Goal: Task Accomplishment & Management: Manage account settings

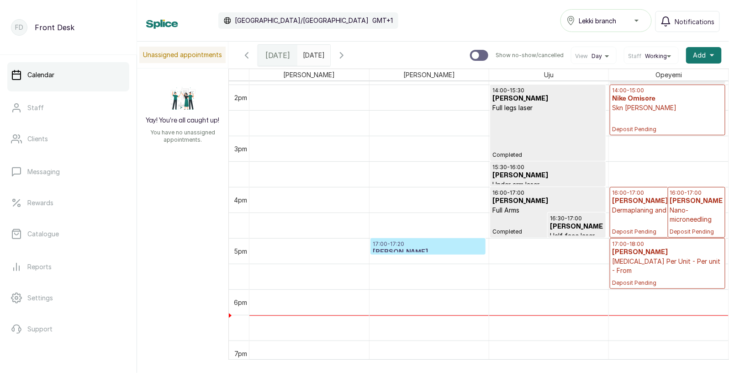
scroll to position [732, 0]
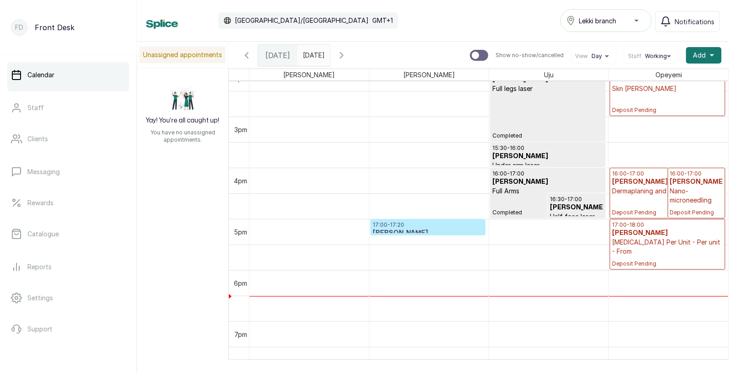
click at [424, 230] on h3 "[PERSON_NAME]" at bounding box center [428, 232] width 111 height 9
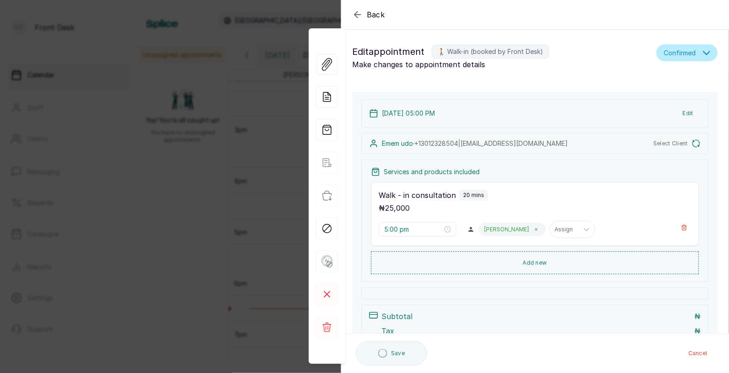
type input "5:00 pm"
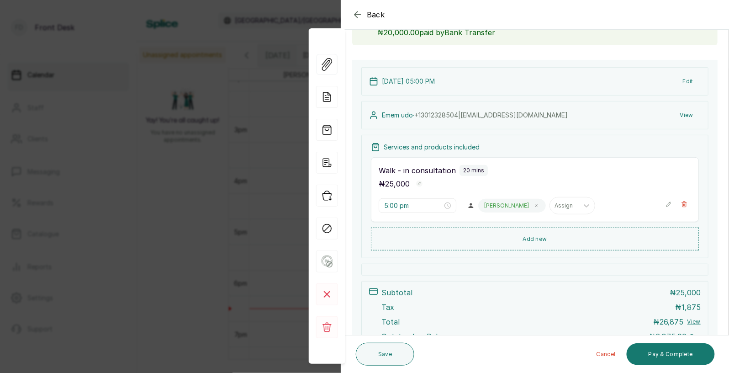
scroll to position [70, 0]
click at [541, 233] on button "Add new" at bounding box center [535, 237] width 328 height 22
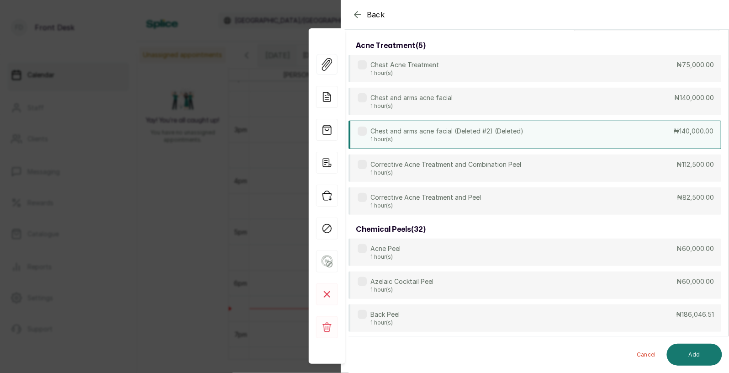
scroll to position [0, 0]
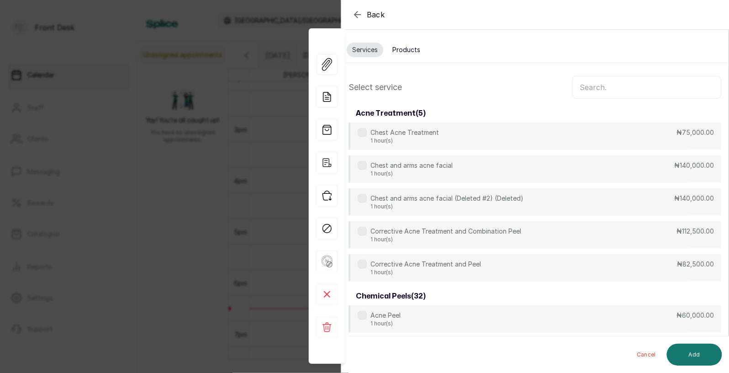
click at [615, 88] on input "text" at bounding box center [646, 87] width 149 height 23
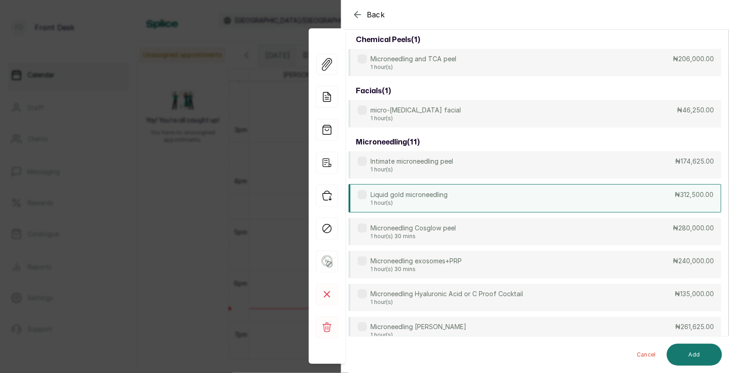
scroll to position [92, 0]
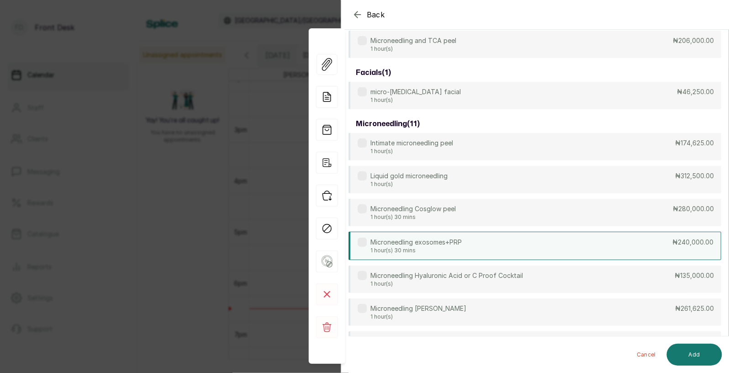
click at [461, 252] on p "1 hour(s) 30 mins" at bounding box center [415, 250] width 91 height 7
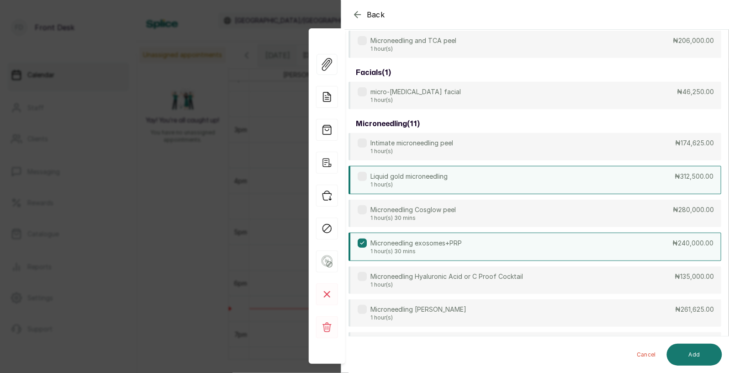
scroll to position [0, 0]
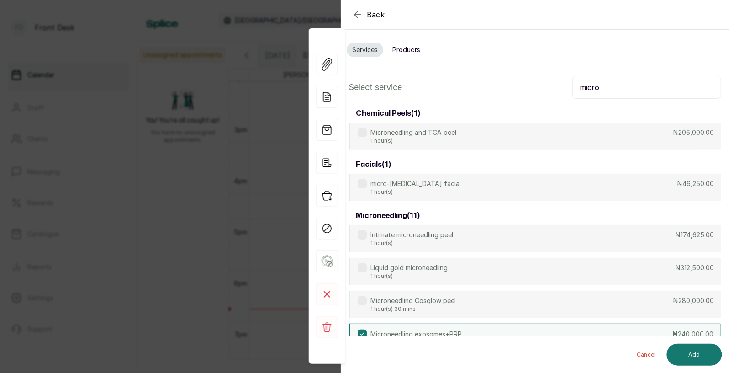
click at [603, 89] on input "micro" at bounding box center [646, 87] width 149 height 23
type input "m"
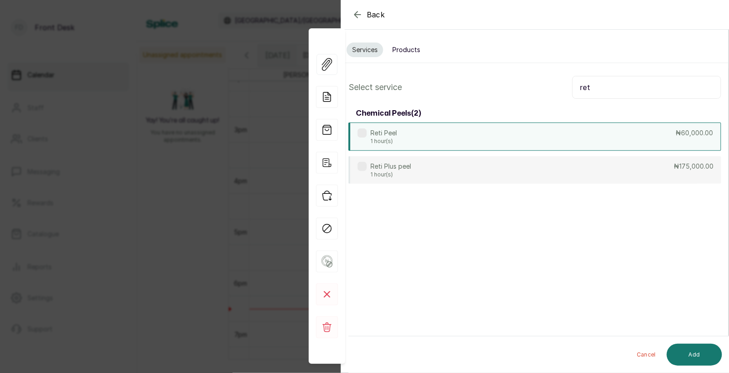
type input "ret"
click at [464, 143] on div "Reti Peel 1 hour(s) ₦60,000.00" at bounding box center [534, 136] width 373 height 28
click at [689, 351] on button "Add" at bounding box center [694, 354] width 55 height 22
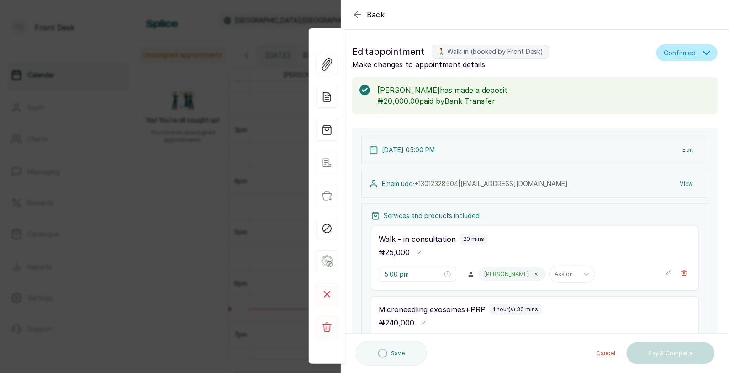
type input "5:20 pm"
type input "6:50 pm"
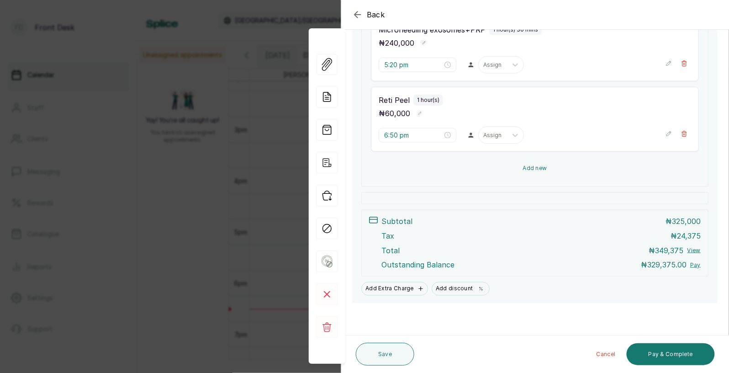
scroll to position [280, 0]
click at [548, 166] on button "Add new" at bounding box center [535, 168] width 328 height 22
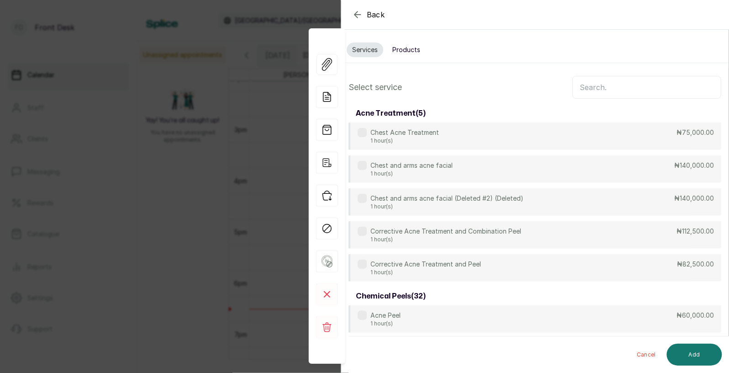
click at [411, 52] on button "Products" at bounding box center [406, 49] width 39 height 15
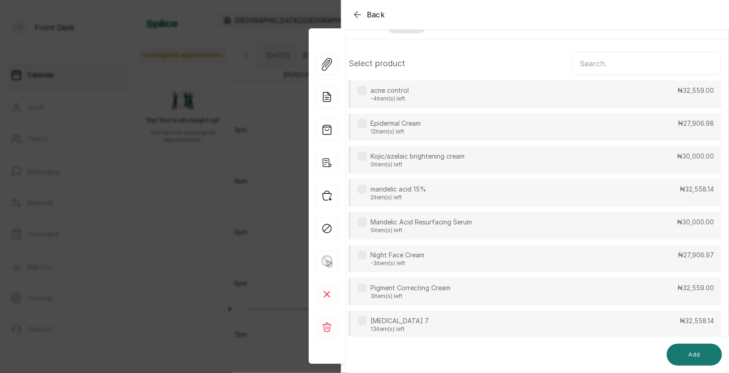
scroll to position [51, 0]
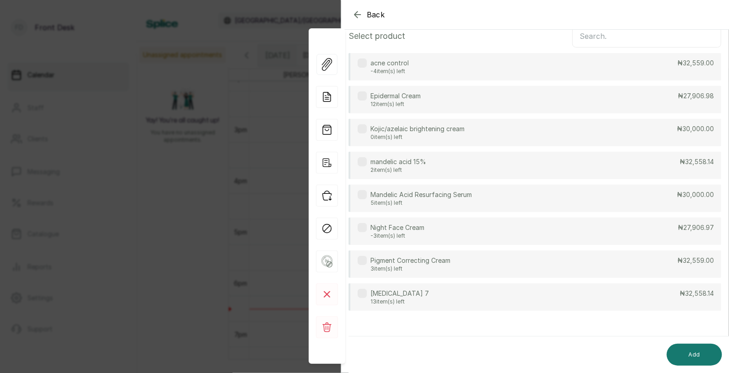
click at [413, 299] on div "[MEDICAL_DATA] 7 13 item(s) left ₦32,558.14" at bounding box center [534, 296] width 373 height 27
click at [695, 352] on button "Add" at bounding box center [694, 354] width 55 height 22
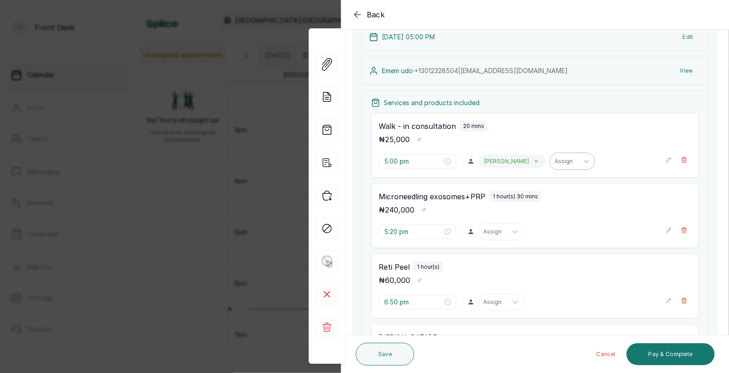
scroll to position [118, 0]
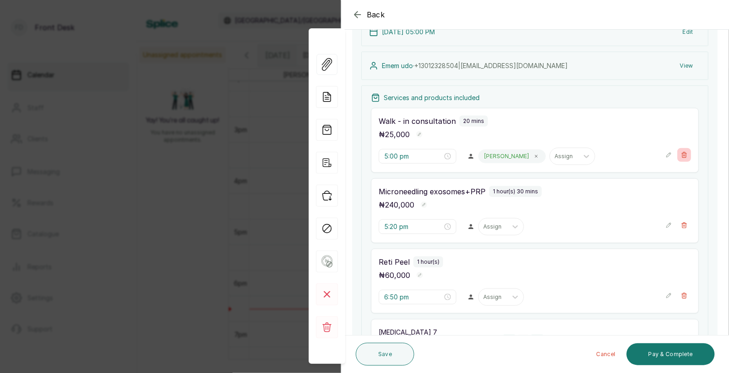
click at [686, 154] on icon "button" at bounding box center [684, 154] width 5 height 5
type input "5:20 pm"
type input "6:50 pm"
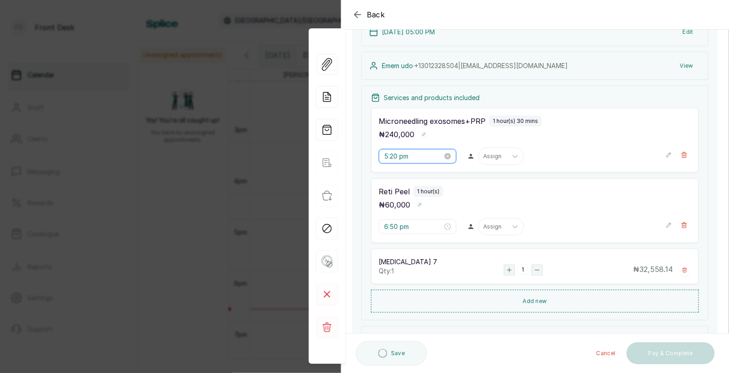
click at [400, 157] on input "5:20 pm" at bounding box center [413, 156] width 58 height 10
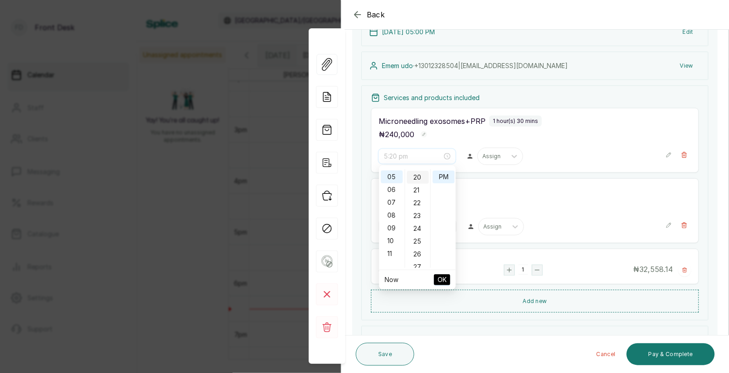
scroll to position [0, 0]
click at [415, 173] on div "00" at bounding box center [418, 175] width 22 height 13
type input "5:00 pm"
click at [446, 275] on span "OK" at bounding box center [441, 279] width 9 height 17
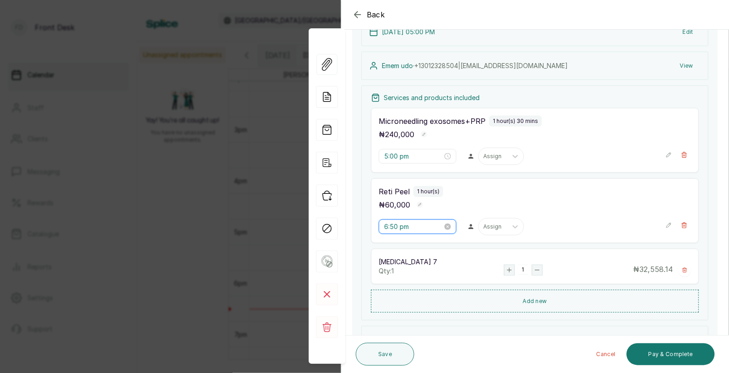
click at [409, 227] on input "6:50 pm" at bounding box center [413, 226] width 58 height 10
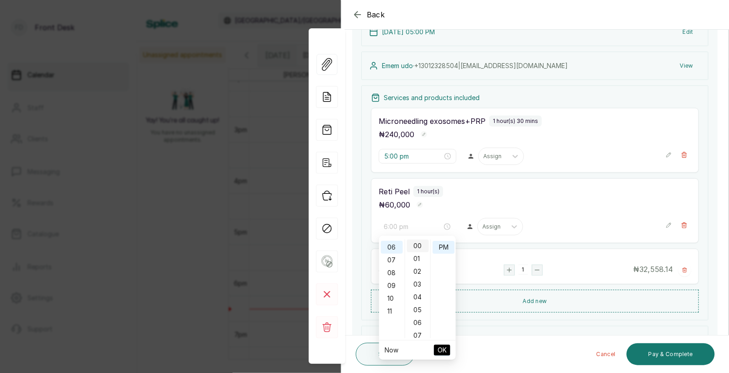
click at [414, 247] on div "00" at bounding box center [418, 245] width 22 height 13
type input "6:00 pm"
click at [441, 345] on span "OK" at bounding box center [441, 349] width 9 height 17
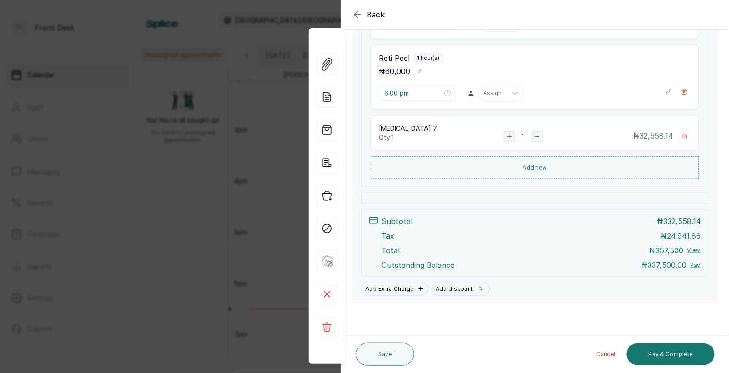
scroll to position [252, 0]
click at [380, 352] on button "Save" at bounding box center [385, 353] width 58 height 23
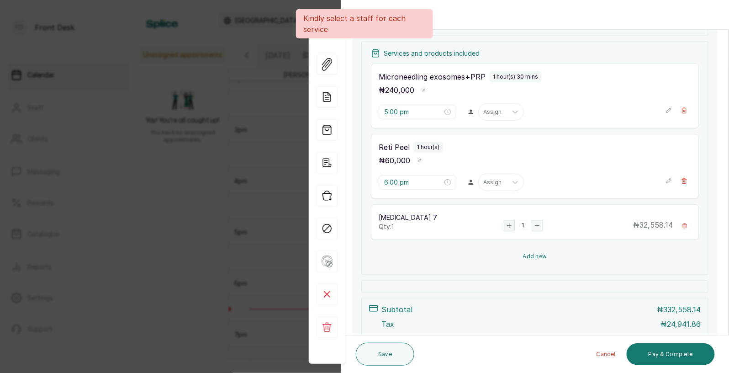
scroll to position [158, 0]
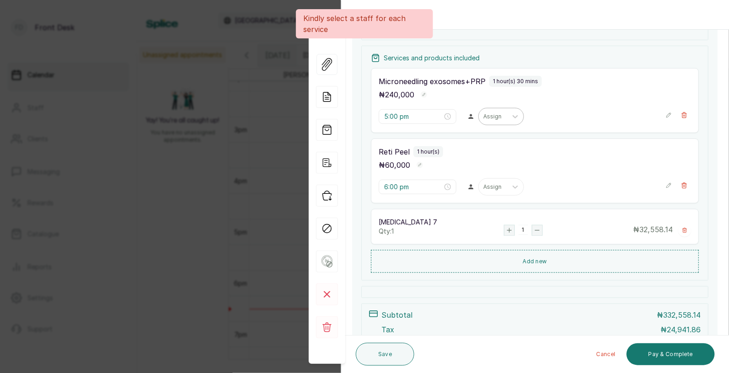
click at [483, 118] on div "Assign" at bounding box center [492, 116] width 28 height 12
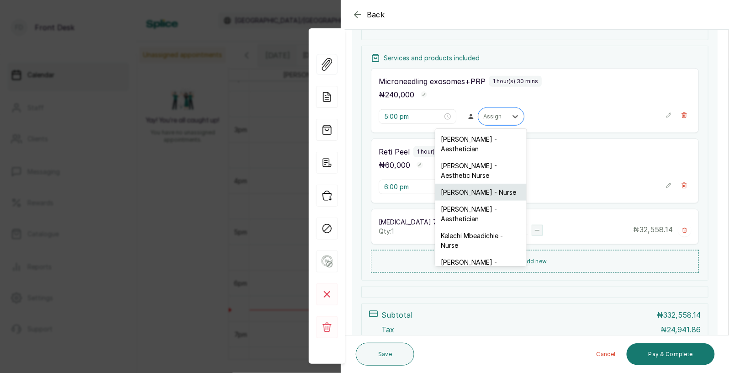
click at [483, 184] on div "[PERSON_NAME] - Nurse" at bounding box center [480, 192] width 91 height 17
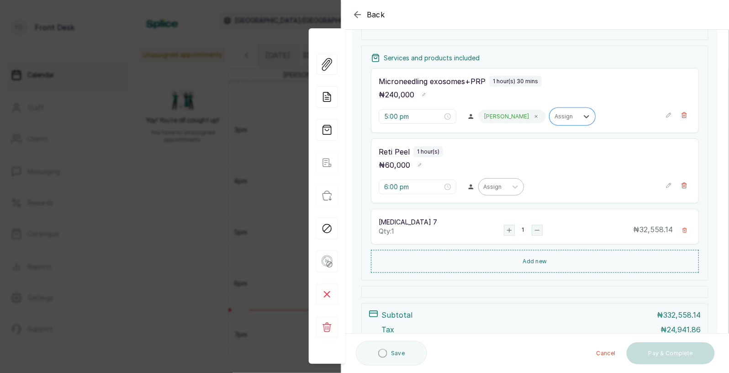
click at [483, 188] on div at bounding box center [492, 187] width 19 height 8
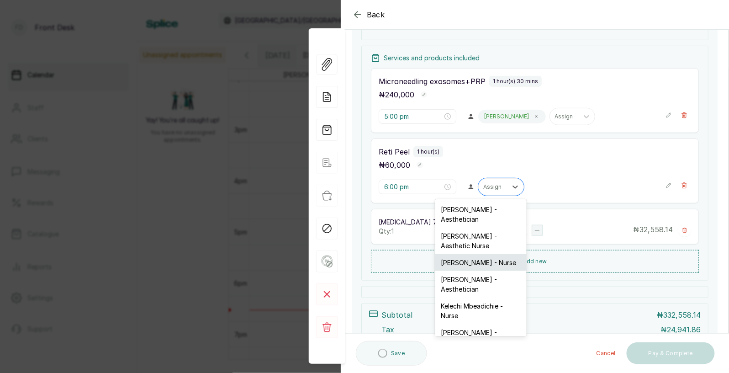
click at [464, 256] on div "[PERSON_NAME] - Nurse" at bounding box center [480, 262] width 91 height 17
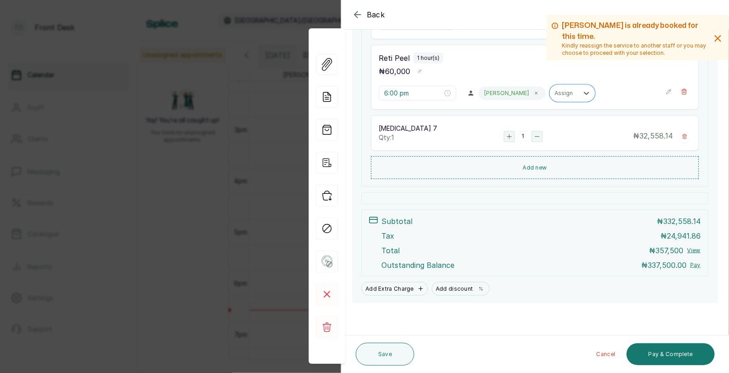
scroll to position [252, 0]
click at [380, 352] on button "Save" at bounding box center [385, 353] width 58 height 23
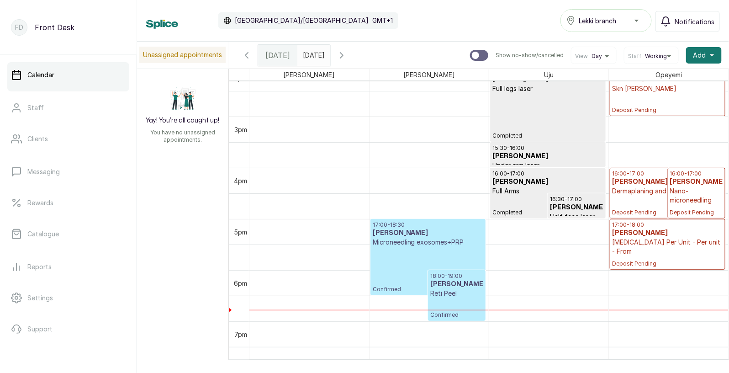
click at [414, 258] on div "17:00 - 18:30 Emem udo Microneedling exosomes+PRP Confirmed" at bounding box center [428, 257] width 111 height 72
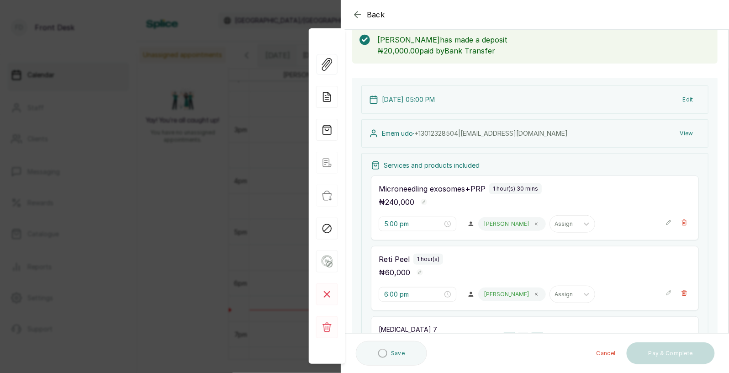
scroll to position [55, 0]
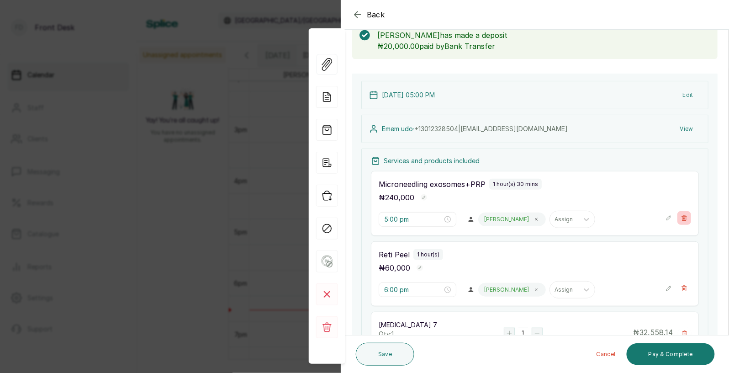
click at [683, 216] on icon "button" at bounding box center [684, 217] width 5 height 5
type input "6:00 pm"
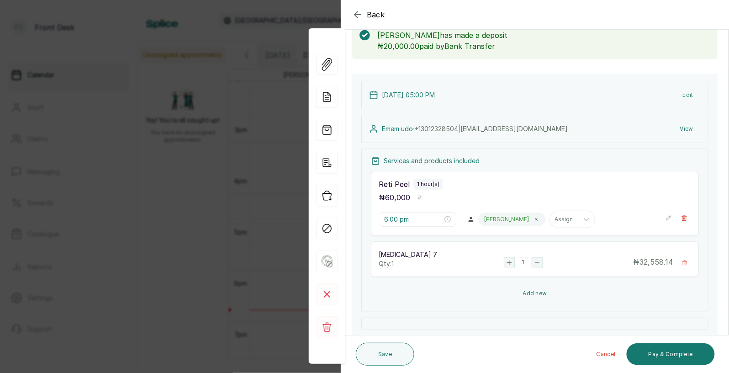
click at [535, 292] on button "Add new" at bounding box center [535, 293] width 328 height 22
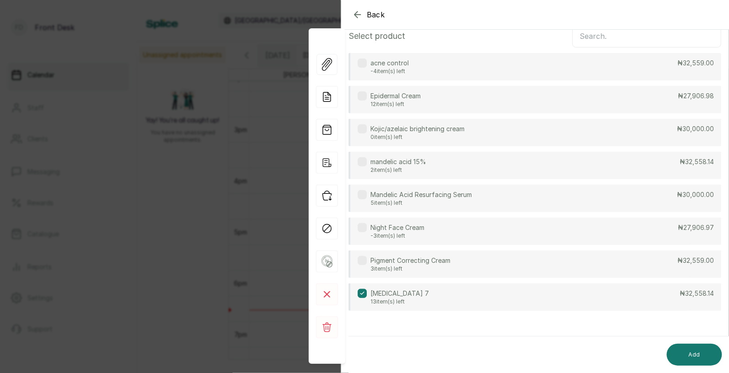
scroll to position [0, 0]
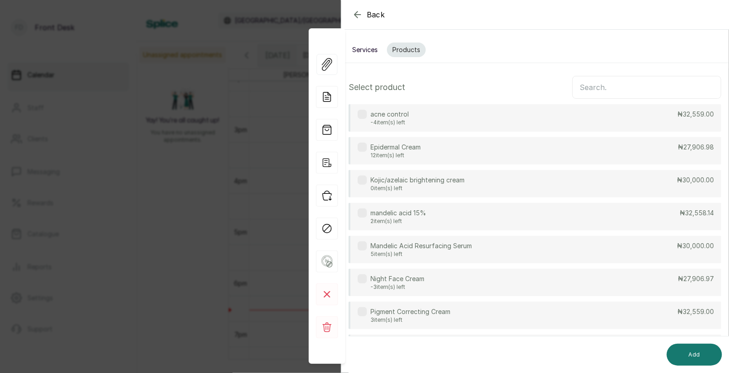
click at [359, 48] on button "Services" at bounding box center [365, 49] width 37 height 15
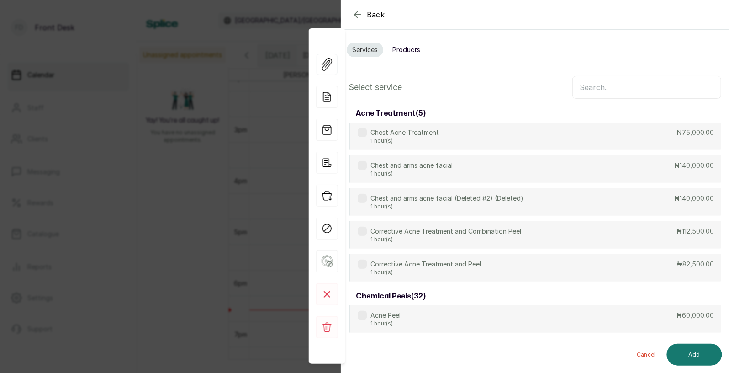
click at [601, 86] on input "text" at bounding box center [646, 87] width 149 height 23
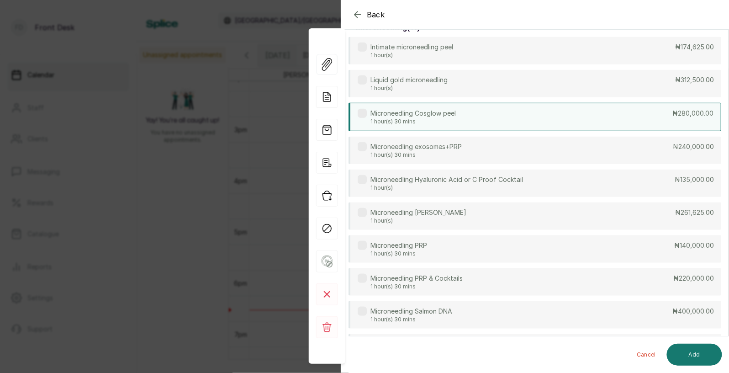
scroll to position [192, 0]
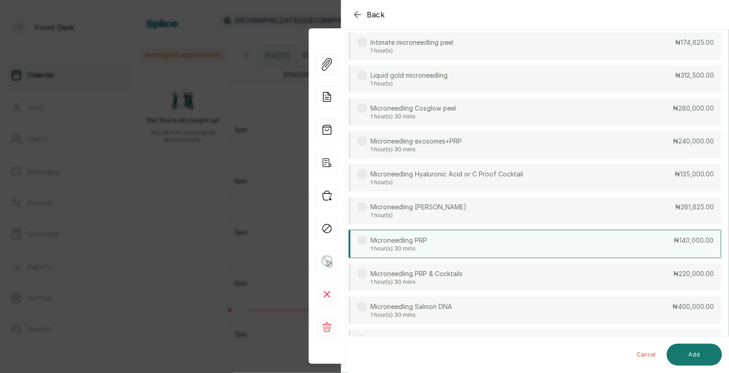
type input "micro"
click at [449, 242] on div "Microneedling PRP 1 hour(s) 30 mins ₦140,000.00" at bounding box center [534, 244] width 373 height 28
click at [698, 359] on button "Add" at bounding box center [694, 354] width 55 height 22
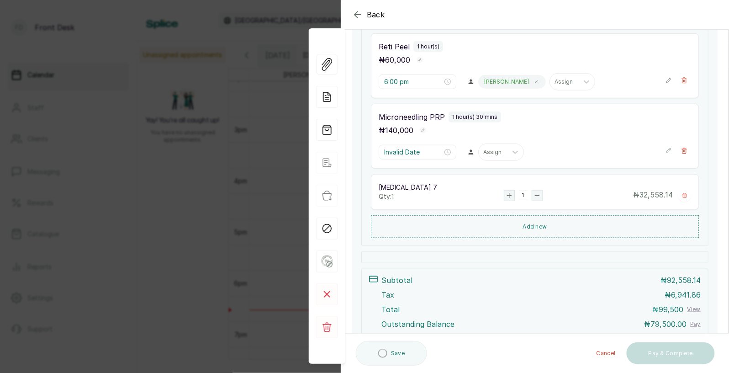
type input "7:00 pm"
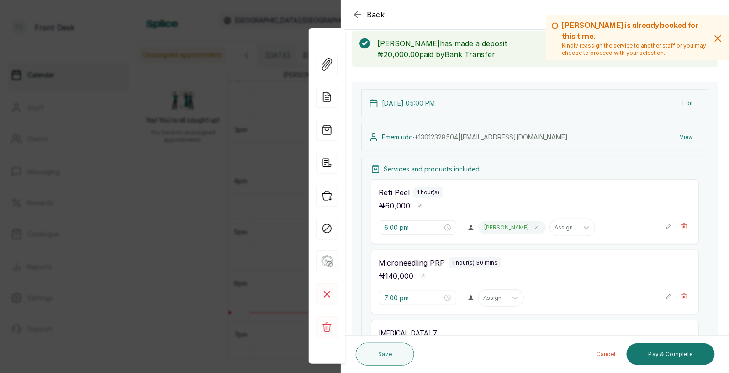
scroll to position [0, 0]
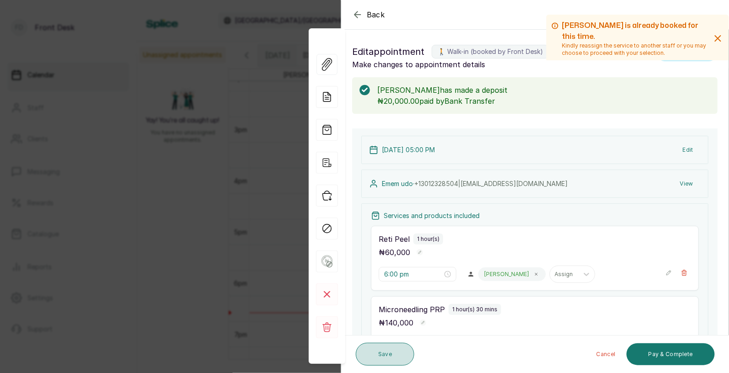
click at [384, 351] on button "Save" at bounding box center [385, 353] width 58 height 23
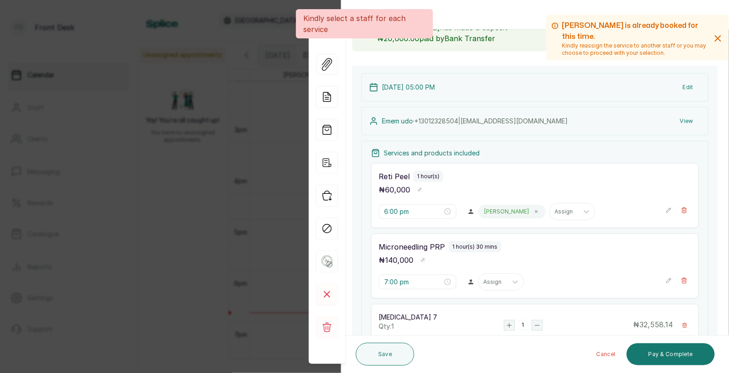
scroll to position [68, 0]
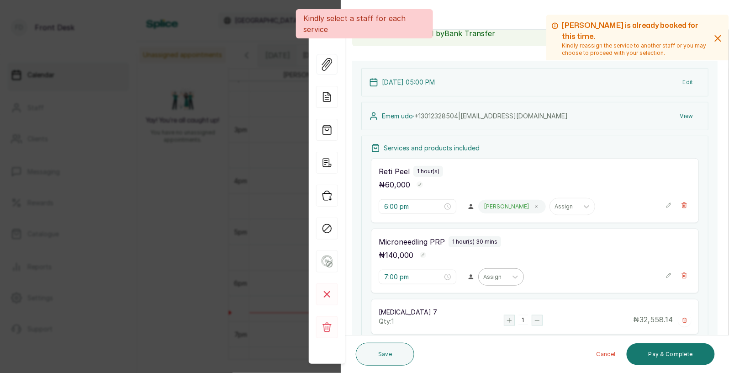
click at [483, 279] on div at bounding box center [492, 277] width 19 height 8
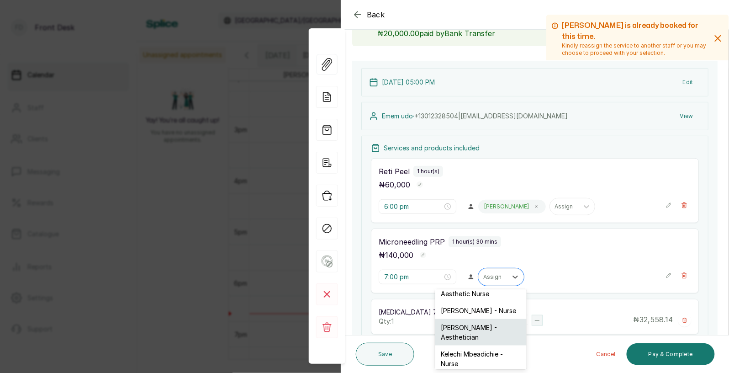
scroll to position [0, 0]
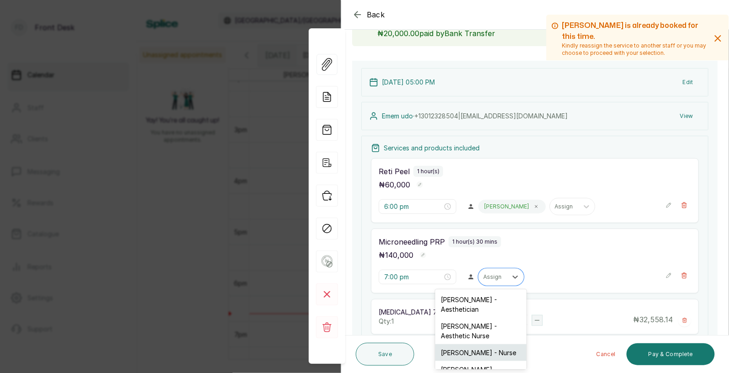
click at [460, 344] on div "[PERSON_NAME] - Nurse" at bounding box center [480, 352] width 91 height 17
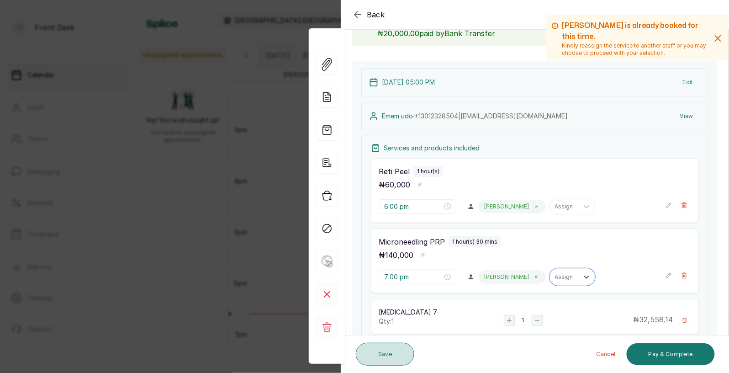
click at [388, 356] on button "Save" at bounding box center [385, 353] width 58 height 23
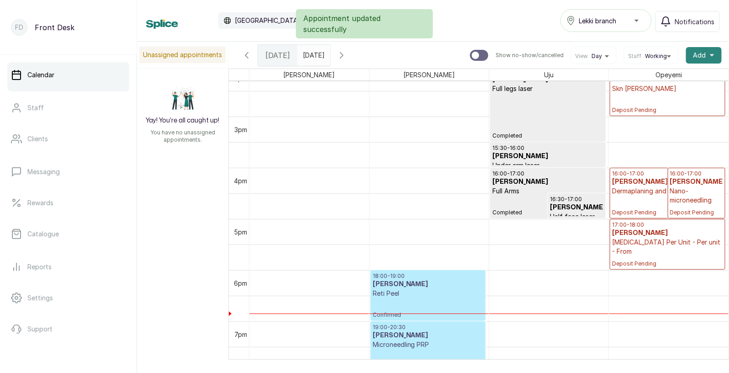
click at [700, 52] on span "Add" at bounding box center [699, 55] width 13 height 9
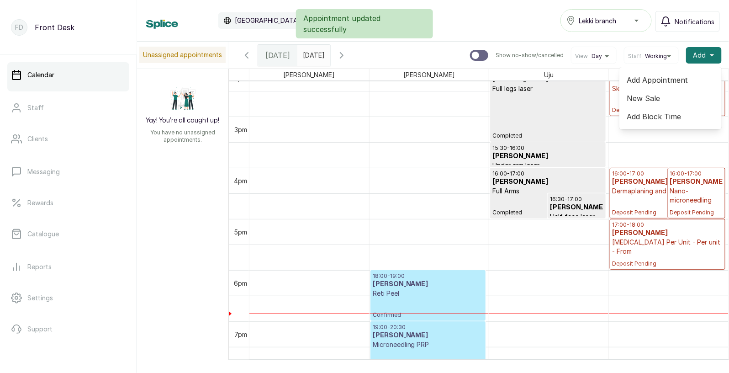
click at [658, 77] on span "Add Appointment" at bounding box center [670, 79] width 88 height 11
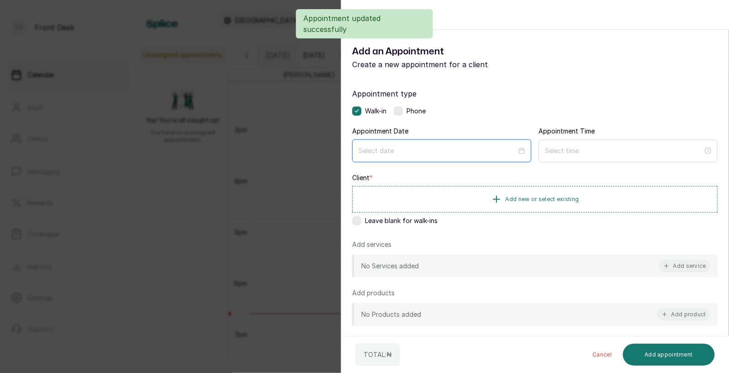
click at [419, 149] on input at bounding box center [437, 151] width 158 height 10
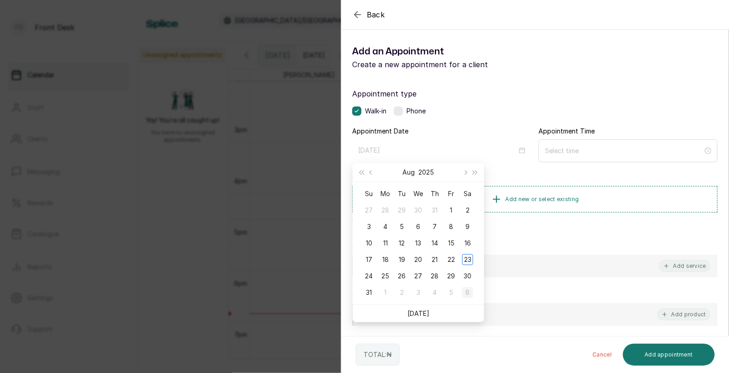
click at [466, 291] on div "6" at bounding box center [467, 292] width 11 height 11
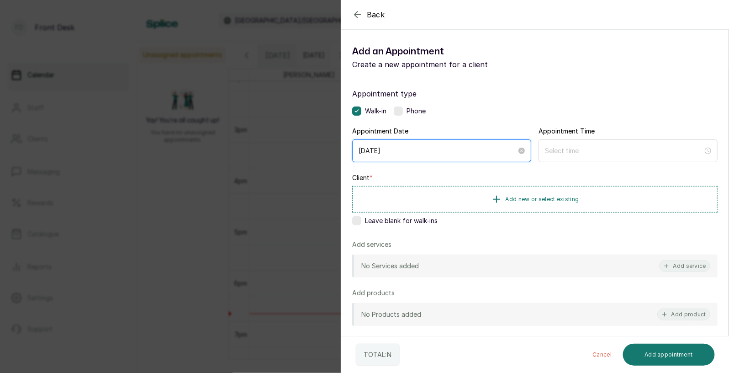
click at [456, 150] on input "[DATE]" at bounding box center [437, 151] width 158 height 10
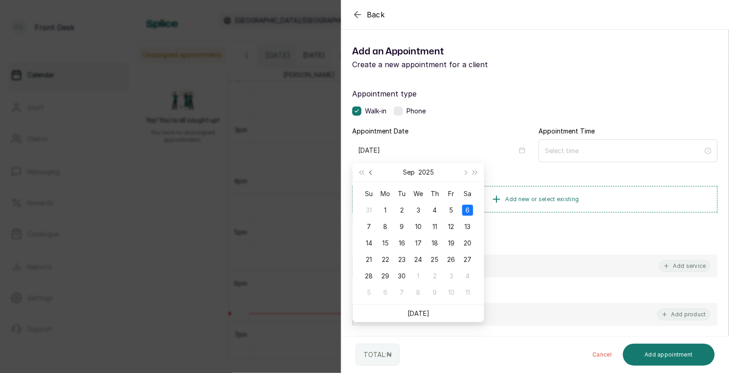
click at [370, 170] on span "Previous month (PageUp)" at bounding box center [371, 172] width 5 height 5
type input "[DATE]"
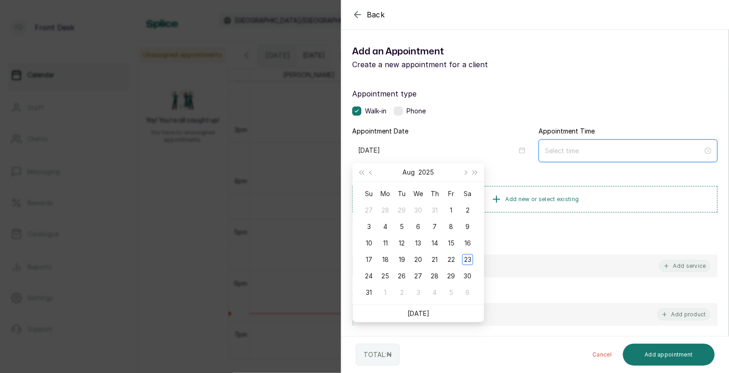
click at [570, 151] on input at bounding box center [624, 151] width 158 height 10
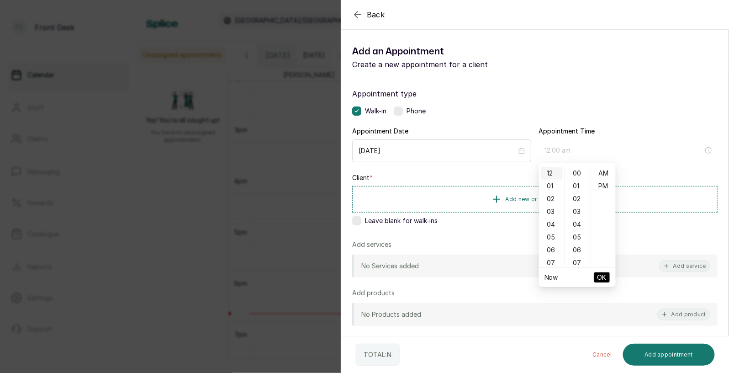
click at [552, 171] on div "12" at bounding box center [552, 173] width 22 height 13
type input "12:00 pm"
click at [608, 181] on div "PM" at bounding box center [603, 185] width 22 height 13
click at [604, 276] on span "OK" at bounding box center [601, 276] width 9 height 17
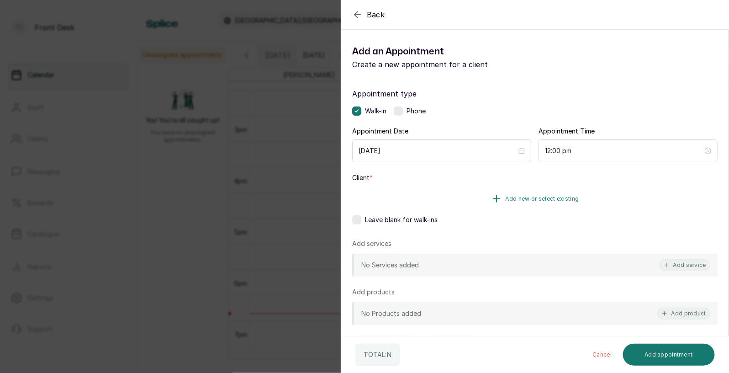
click at [542, 195] on span "Add new or select existing" at bounding box center [542, 198] width 74 height 7
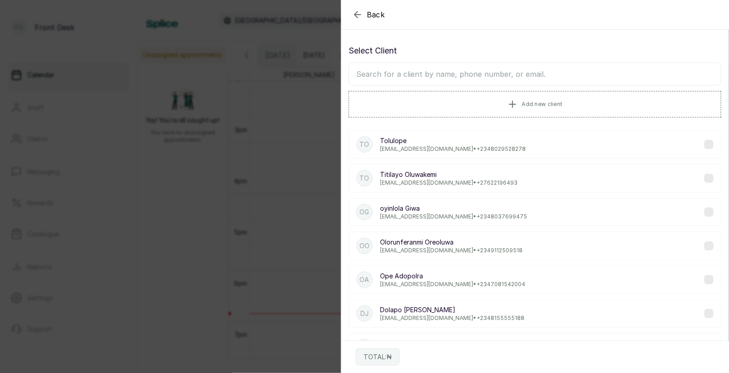
click at [473, 72] on input "text" at bounding box center [534, 74] width 373 height 23
type input "emem"
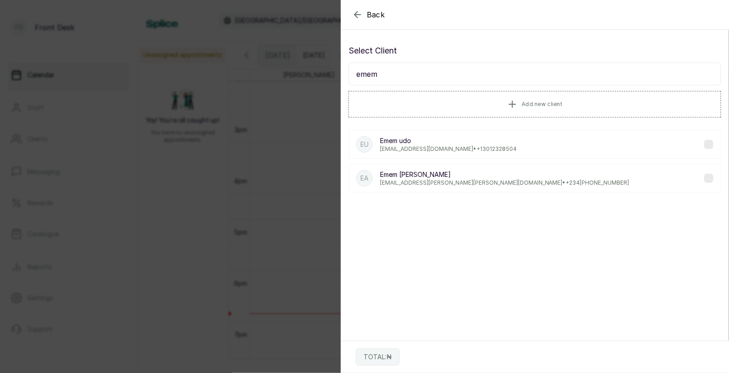
click at [441, 139] on p "[PERSON_NAME]" at bounding box center [448, 140] width 137 height 9
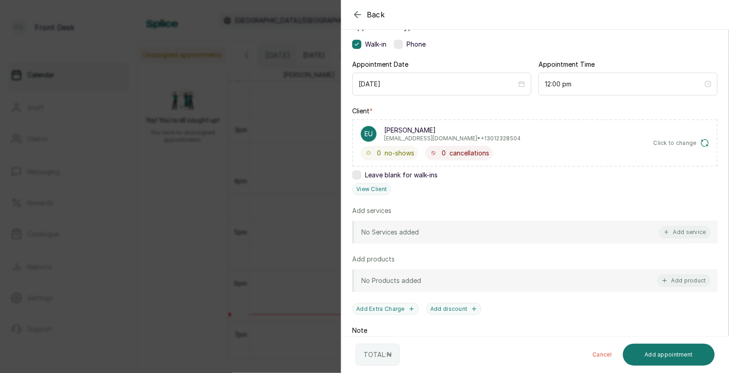
scroll to position [74, 0]
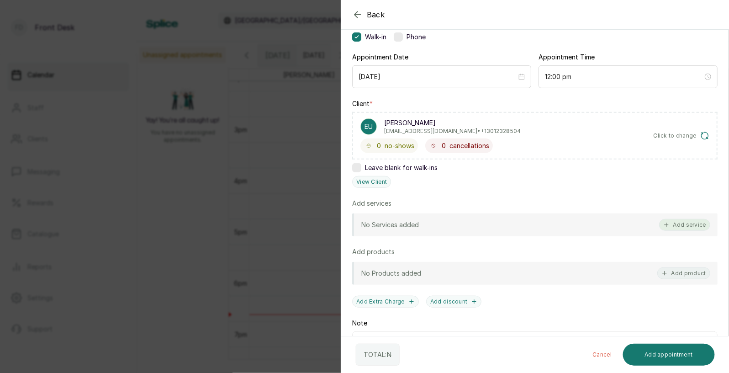
click at [691, 223] on button "Add service" at bounding box center [684, 225] width 51 height 12
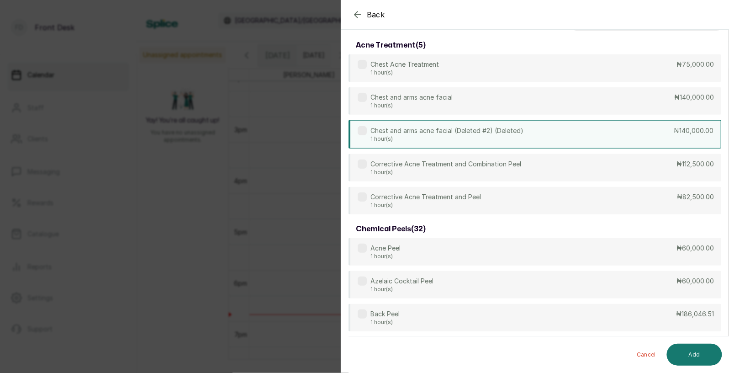
scroll to position [0, 0]
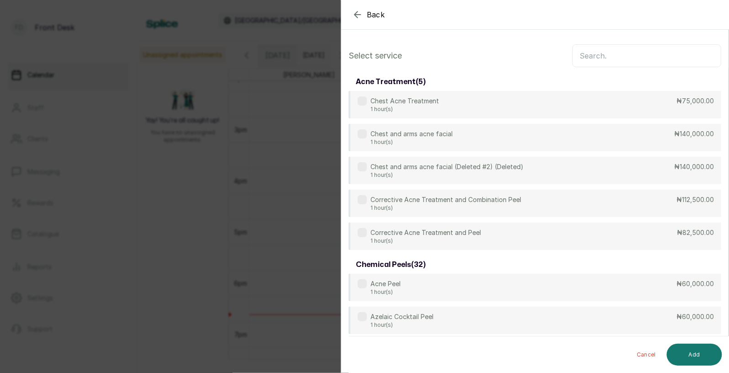
click at [617, 58] on input "text" at bounding box center [646, 55] width 149 height 23
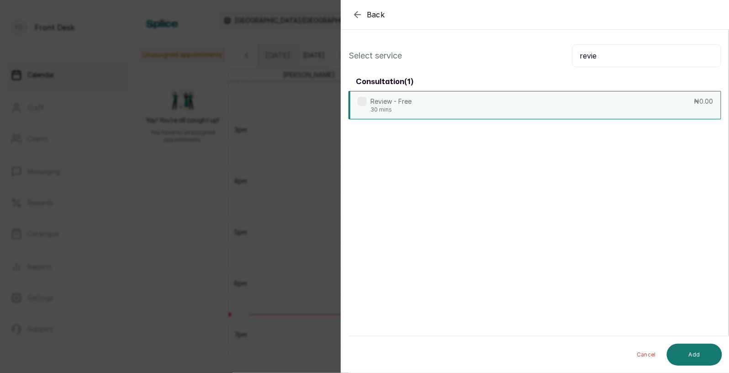
type input "revie"
click at [531, 101] on div "Review - Free 30 mins ₦0.00" at bounding box center [534, 105] width 373 height 28
click at [690, 348] on button "Add" at bounding box center [694, 354] width 55 height 22
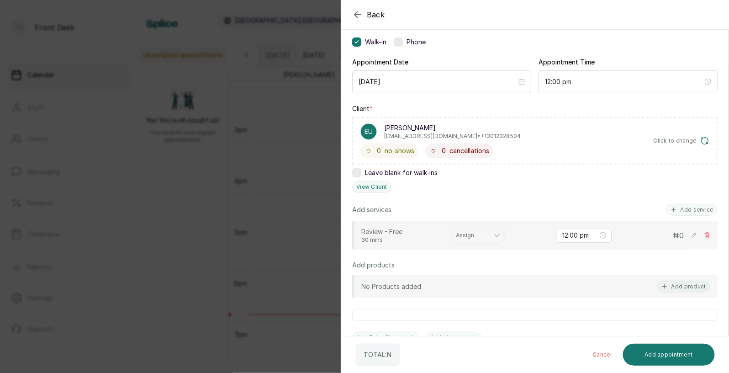
scroll to position [104, 0]
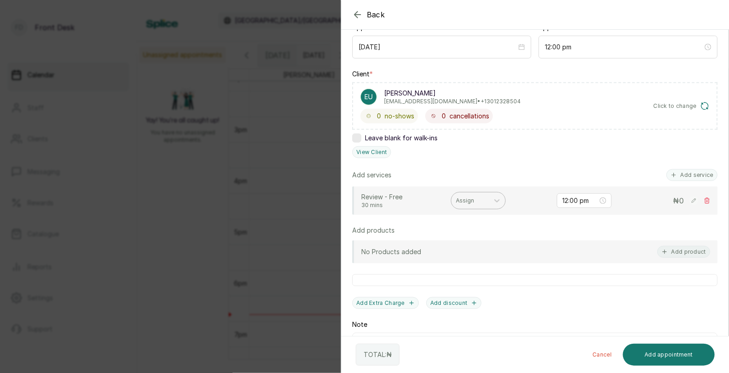
click at [470, 199] on div at bounding box center [470, 200] width 28 height 8
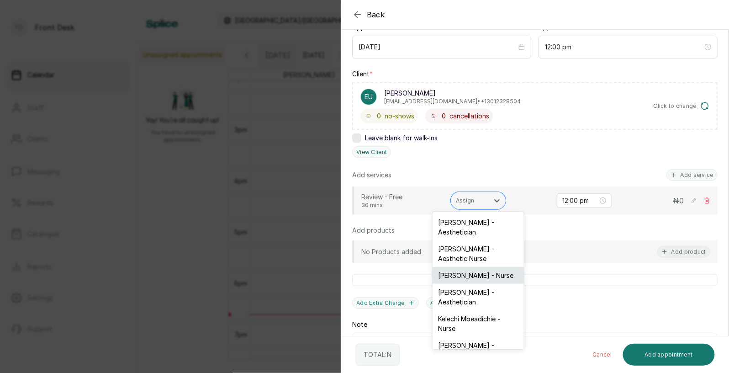
click at [467, 267] on div "[PERSON_NAME] - Nurse" at bounding box center [477, 275] width 91 height 17
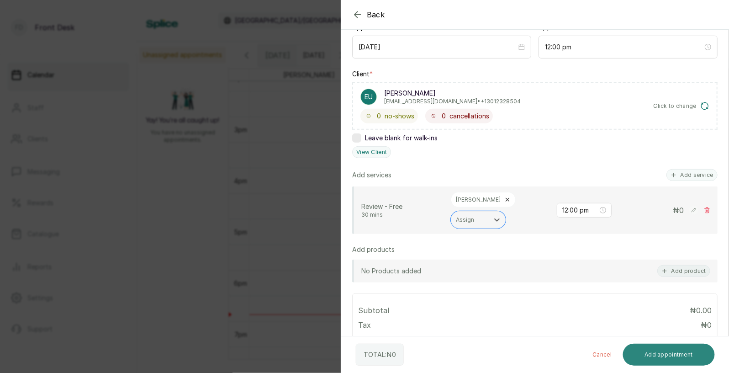
click at [657, 358] on button "Add appointment" at bounding box center [669, 354] width 92 height 22
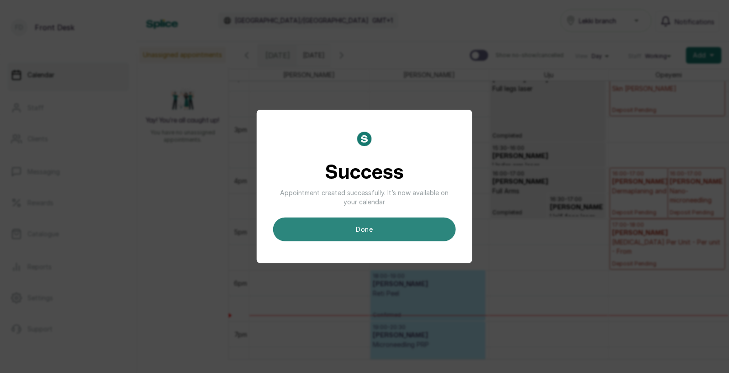
click at [375, 230] on button "done" at bounding box center [364, 229] width 183 height 24
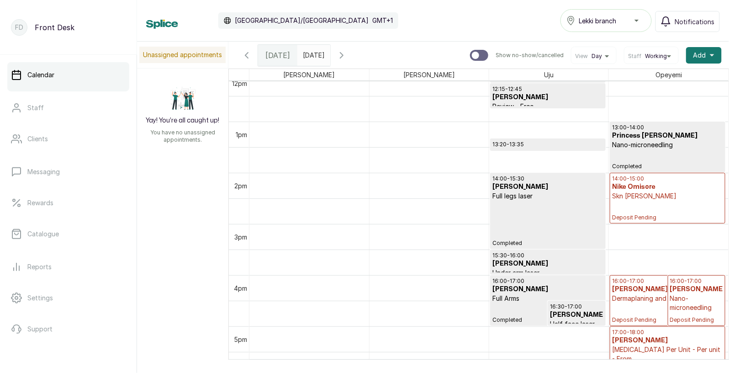
scroll to position [622, 0]
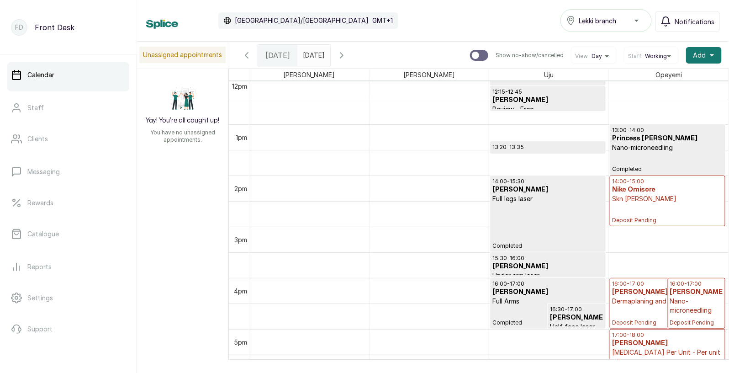
click at [655, 207] on div "14:00 - 15:00 Nike Omisore Skn [PERSON_NAME] Deposit Pending" at bounding box center [667, 201] width 111 height 46
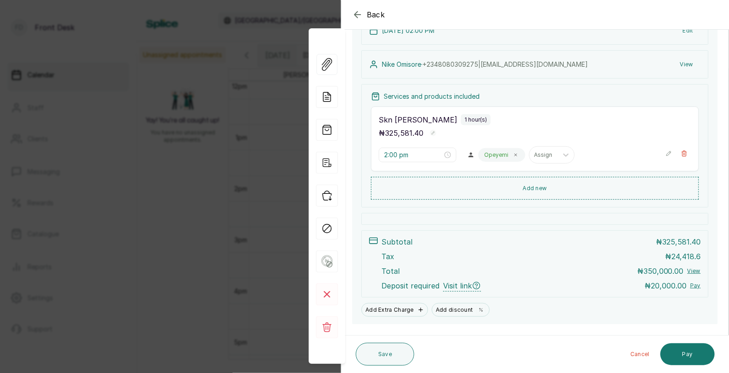
scroll to position [105, 0]
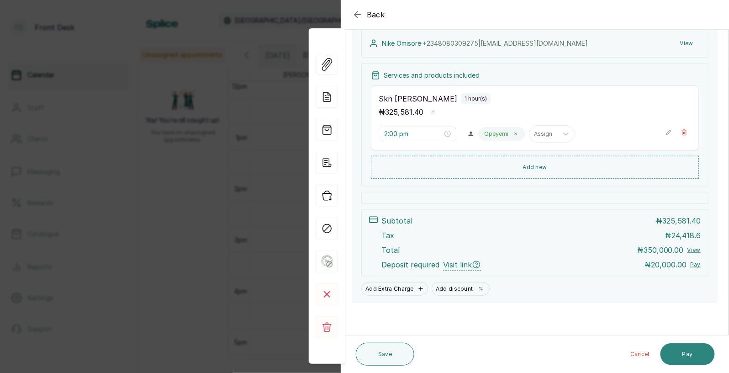
click at [684, 353] on button "Pay" at bounding box center [687, 354] width 54 height 22
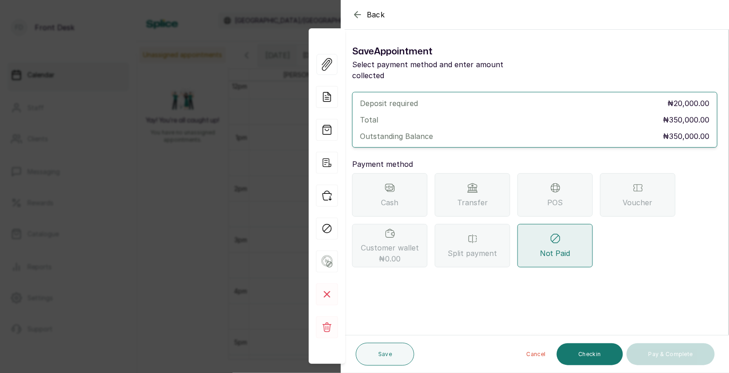
scroll to position [0, 0]
click at [482, 197] on span "Transfer" at bounding box center [472, 202] width 31 height 11
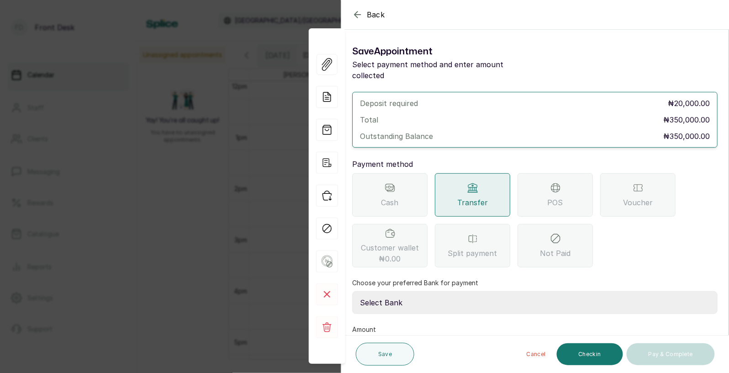
click at [544, 188] on div "POS" at bounding box center [554, 194] width 75 height 43
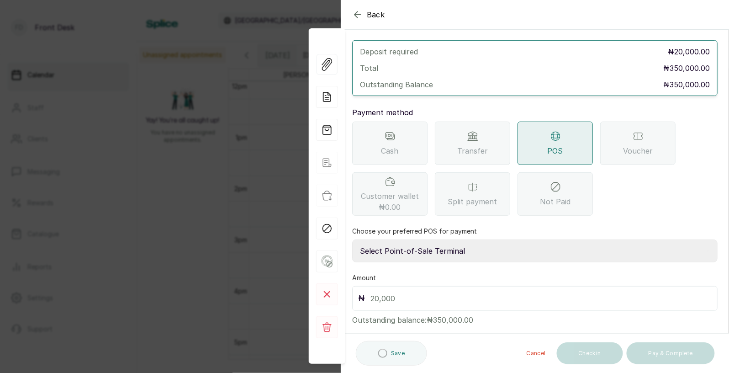
scroll to position [56, 0]
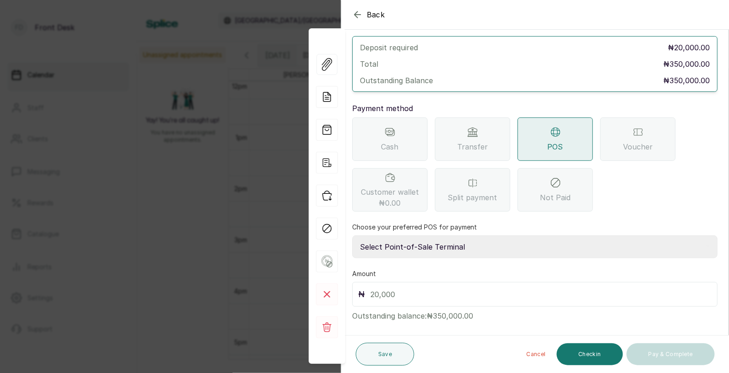
click at [436, 236] on select "Select Point-of-Sale Terminal SKN ANALYTICS MED AESTHETIC LIMITED Fairmoney Mic…" at bounding box center [534, 246] width 365 height 23
select select "43129536-bd7e-4b6d-8e8c-ab2c46322d67"
click at [400, 288] on input "text" at bounding box center [540, 294] width 341 height 13
type input "20,000"
click at [382, 351] on button "Save" at bounding box center [385, 353] width 58 height 23
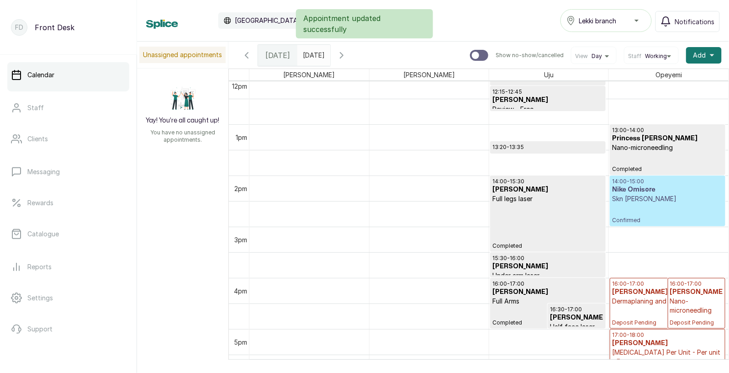
click at [652, 185] on h3 "Nike Omisore" at bounding box center [667, 189] width 111 height 9
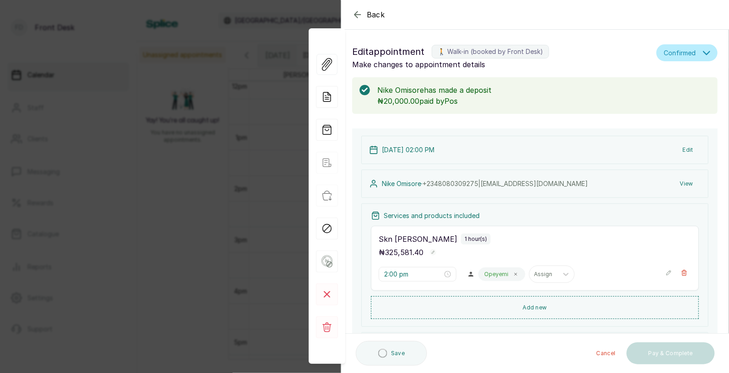
scroll to position [140, 0]
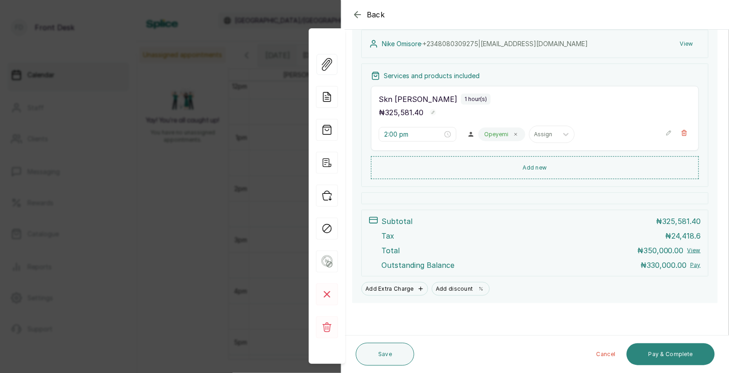
click at [659, 360] on button "Pay & Complete" at bounding box center [670, 354] width 88 height 22
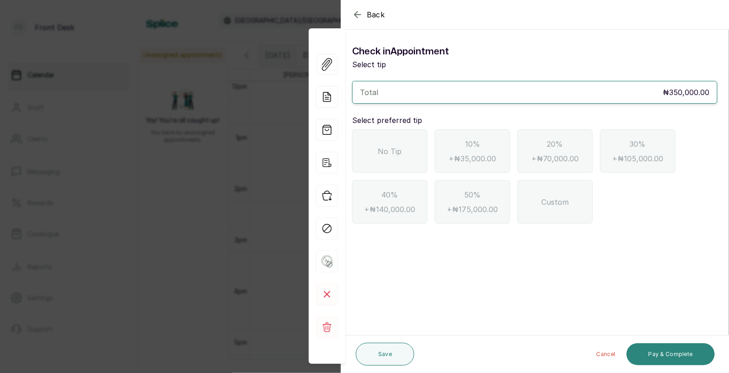
scroll to position [0, 0]
click at [347, 17] on div "Back" at bounding box center [705, 14] width 729 height 29
click at [355, 14] on icon "button" at bounding box center [357, 14] width 6 height 6
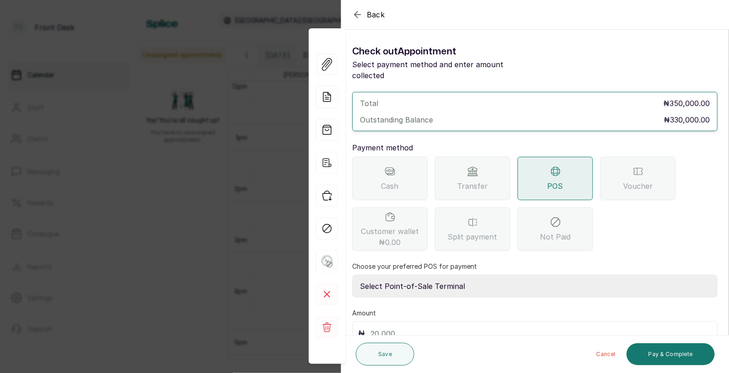
click at [486, 158] on div "Transfer" at bounding box center [472, 178] width 75 height 43
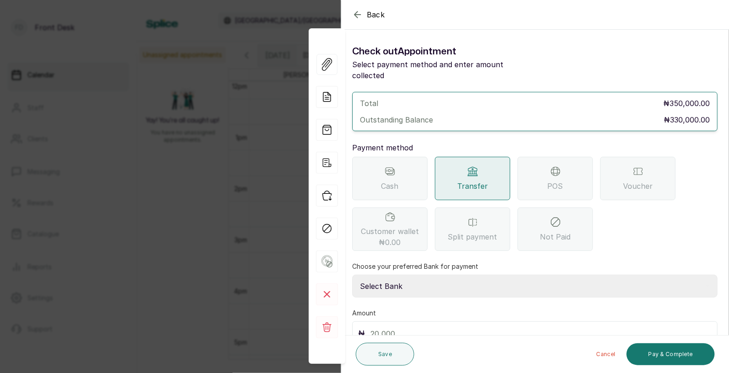
click at [565, 165] on div "POS" at bounding box center [554, 178] width 75 height 43
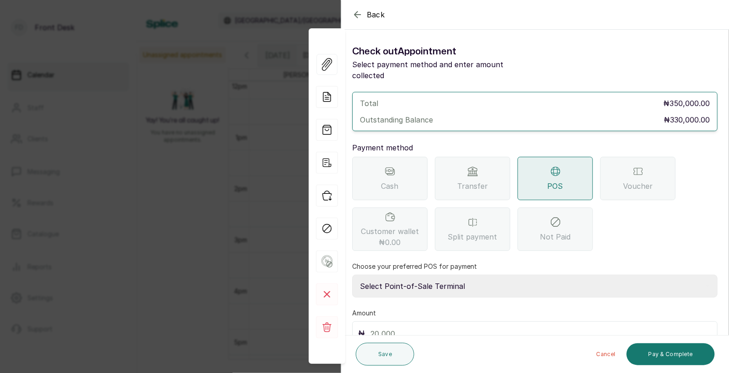
scroll to position [39, 0]
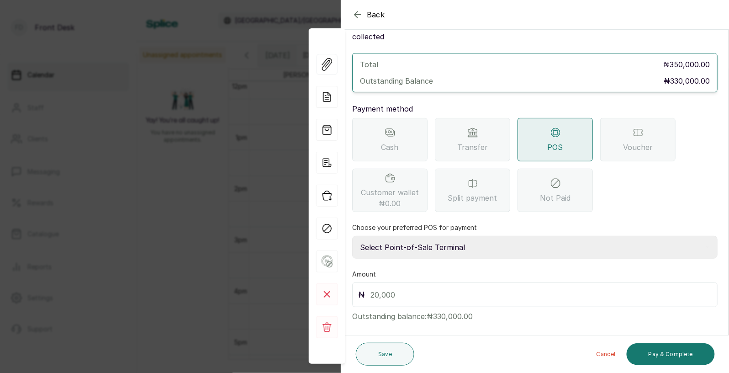
click at [456, 237] on select "Select Point-of-Sale Terminal SKN ANALYTICS MED AESTHETIC LIMITED Fairmoney Mic…" at bounding box center [534, 247] width 365 height 23
select select "43129536-bd7e-4b6d-8e8c-ab2c46322d67"
click at [409, 288] on input "text" at bounding box center [540, 294] width 341 height 13
type input "330,000"
click at [663, 362] on button "Pay & Complete" at bounding box center [670, 354] width 88 height 22
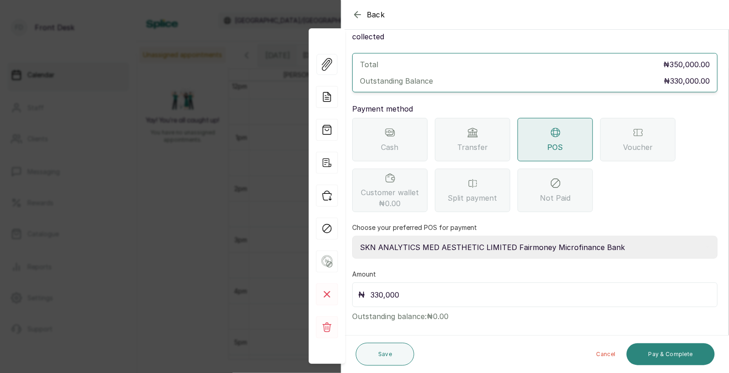
scroll to position [0, 0]
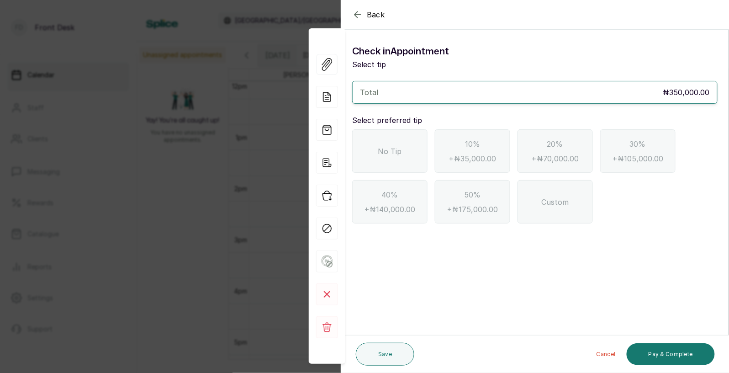
click at [378, 149] on div "No Tip" at bounding box center [389, 150] width 75 height 43
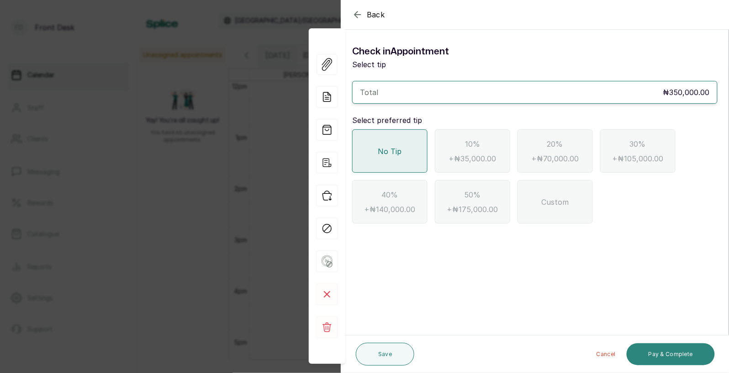
click at [662, 351] on button "Pay & Complete" at bounding box center [670, 354] width 88 height 22
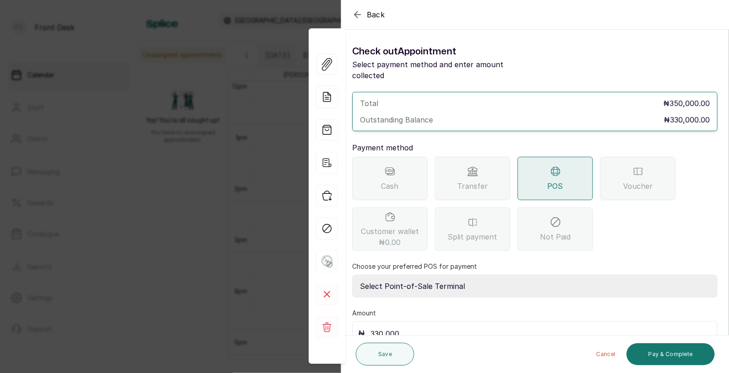
click at [464, 159] on div "Transfer" at bounding box center [472, 178] width 75 height 43
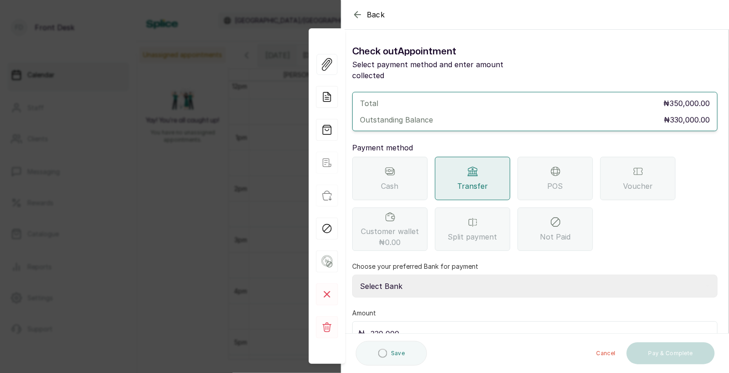
scroll to position [39, 0]
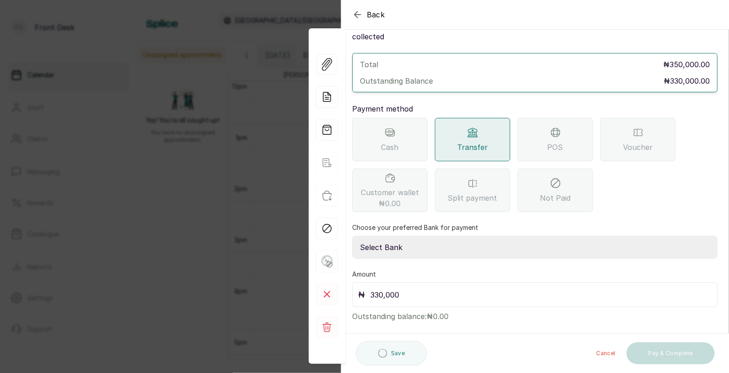
click at [421, 236] on select "Select Bank [PERSON_NAME] Fairmoney Microfinance Bank SKN ANALYTICS MED AESTH. …" at bounding box center [534, 247] width 365 height 23
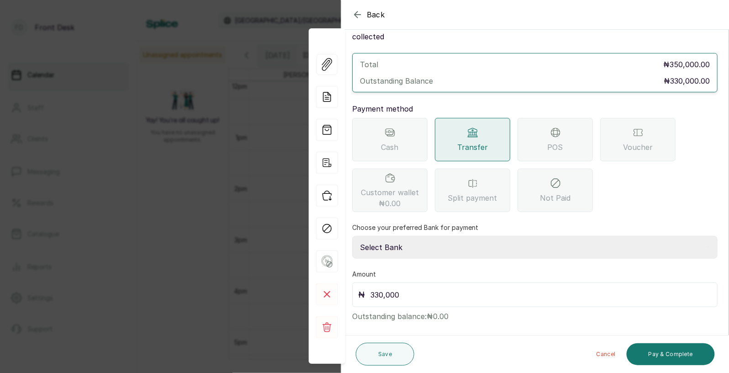
select select "43272bc0-21c6-4b19-b9fb-c2093b8603c2"
click at [663, 351] on button "Pay & Complete" at bounding box center [670, 354] width 88 height 22
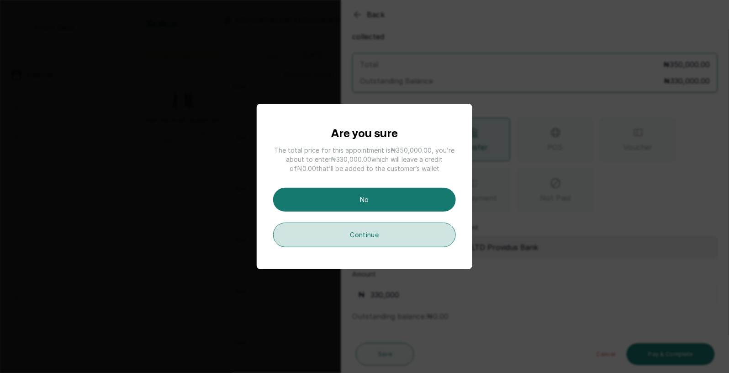
click at [379, 236] on button "Continue" at bounding box center [364, 234] width 183 height 25
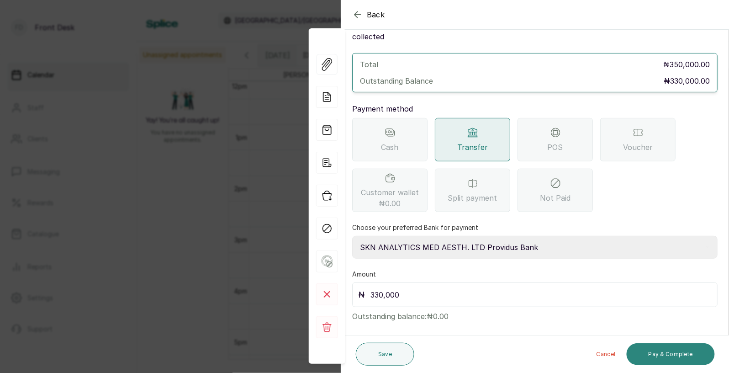
click at [674, 343] on button "Pay & Complete" at bounding box center [670, 354] width 88 height 22
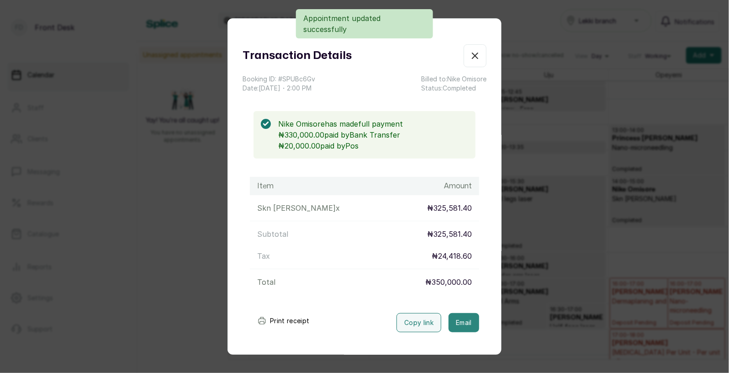
click at [463, 322] on button "Email" at bounding box center [463, 322] width 31 height 19
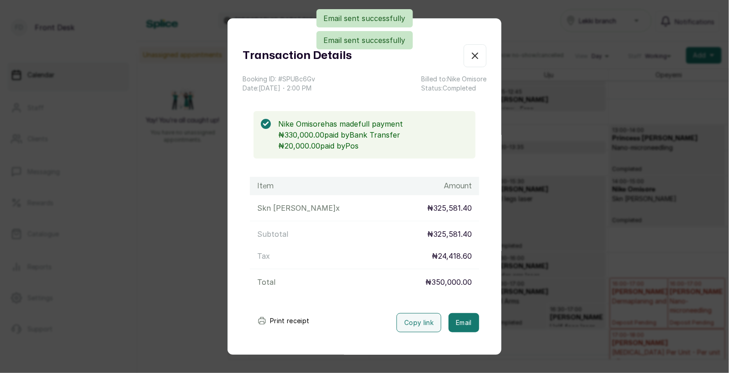
click at [555, 278] on div "Transaction Details Booking ID: # SPUBc6Gv Date: [DATE] ・ 2:00 PM Billed to: Ni…" at bounding box center [364, 186] width 729 height 373
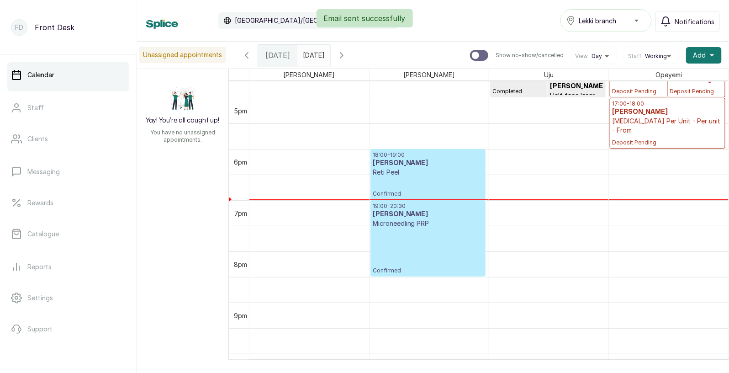
scroll to position [857, 0]
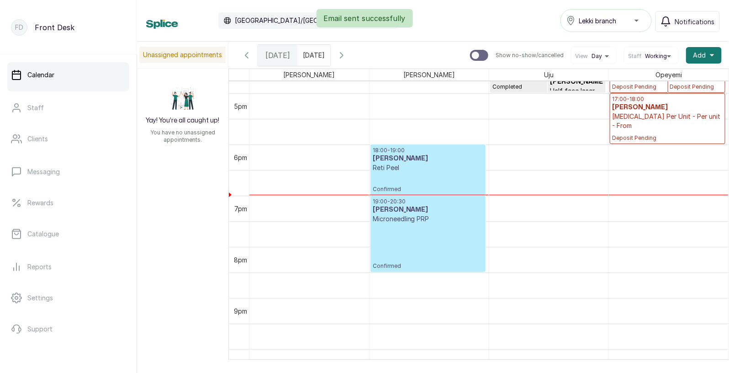
click at [428, 220] on p "Microneedling PRP" at bounding box center [428, 218] width 111 height 9
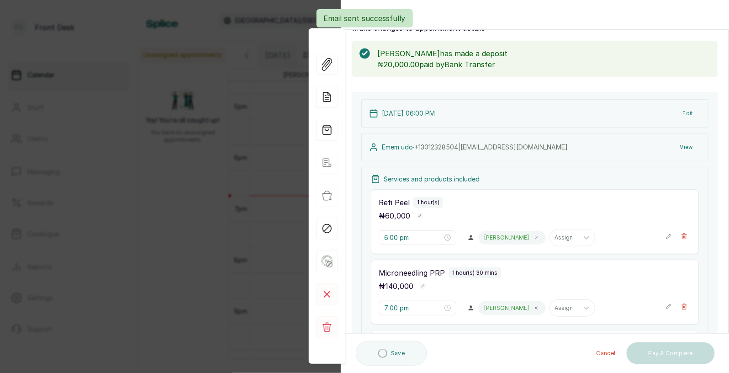
scroll to position [252, 0]
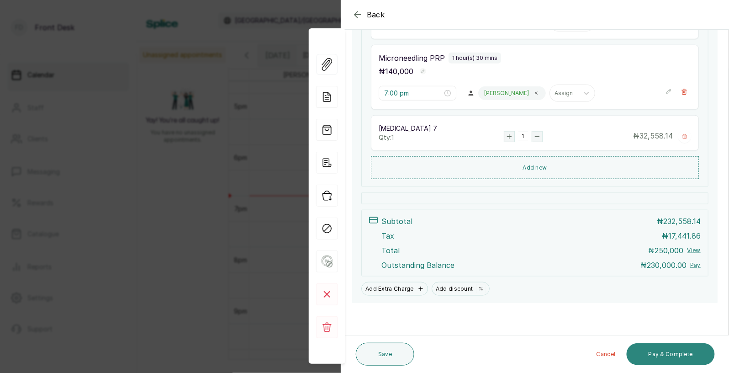
click at [667, 351] on button "Pay & Complete" at bounding box center [670, 354] width 88 height 22
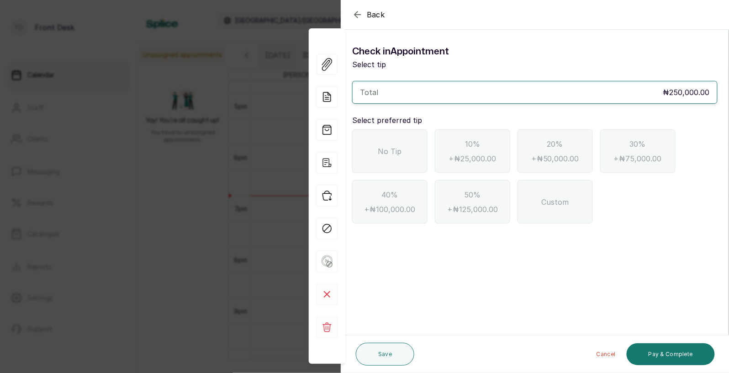
scroll to position [0, 0]
click at [355, 12] on icon "button" at bounding box center [357, 14] width 11 height 11
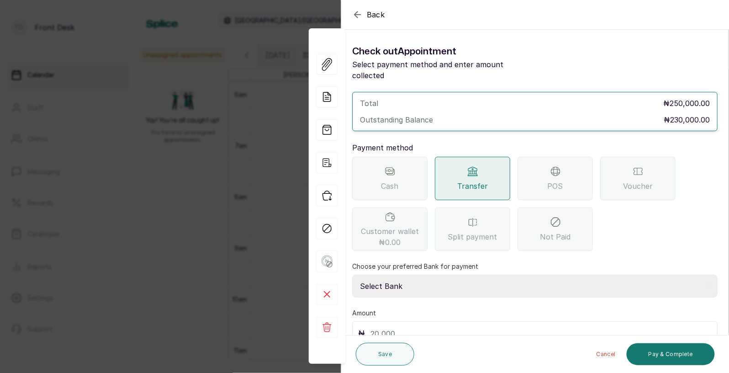
click at [554, 169] on icon at bounding box center [555, 171] width 8 height 4
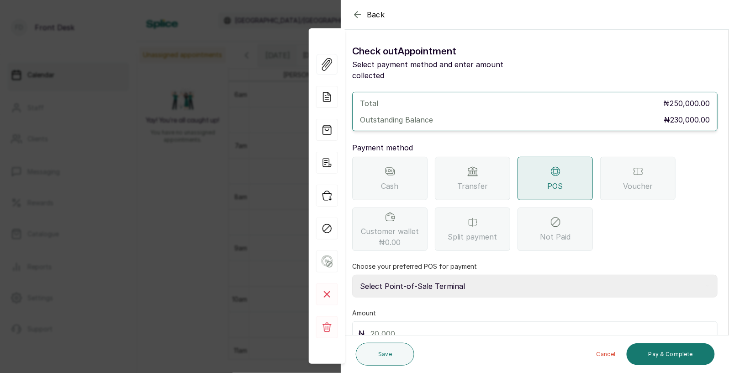
click at [450, 274] on select "Select Point-of-Sale Terminal SKN ANALYTICS MED AESTHETIC LIMITED Fairmoney Mic…" at bounding box center [534, 285] width 365 height 23
select select "43129536-bd7e-4b6d-8e8c-ab2c46322d67"
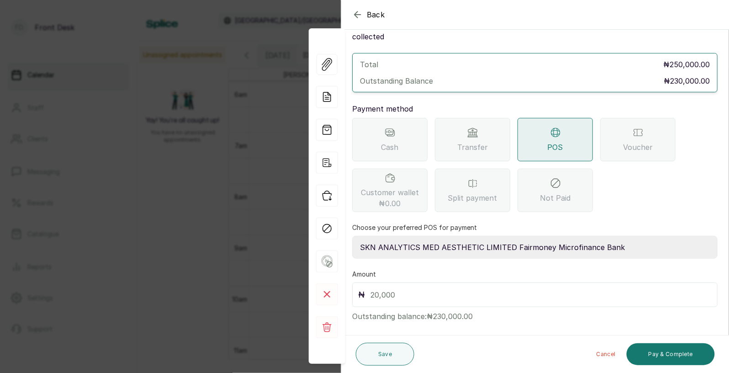
click at [400, 288] on input "text" at bounding box center [540, 294] width 341 height 13
type input "230,000"
click at [660, 350] on button "Pay & Complete" at bounding box center [670, 354] width 88 height 22
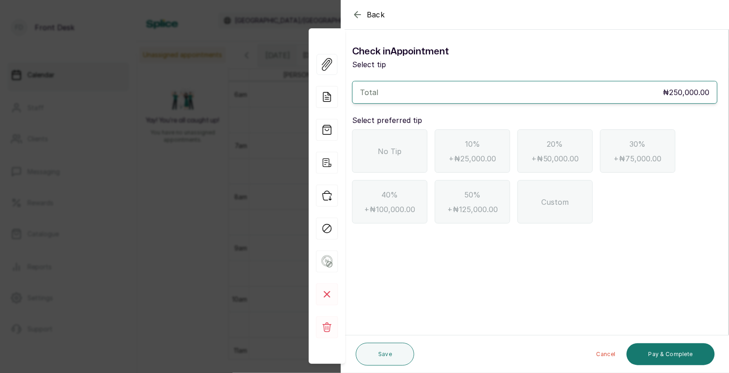
click at [383, 147] on span "No Tip" at bounding box center [390, 151] width 24 height 11
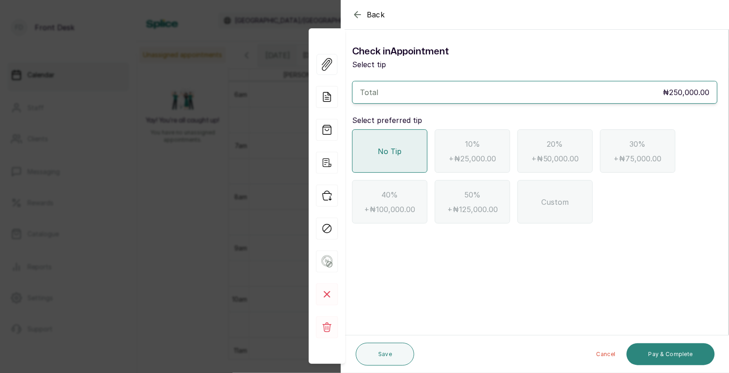
click at [673, 352] on button "Pay & Complete" at bounding box center [670, 354] width 88 height 22
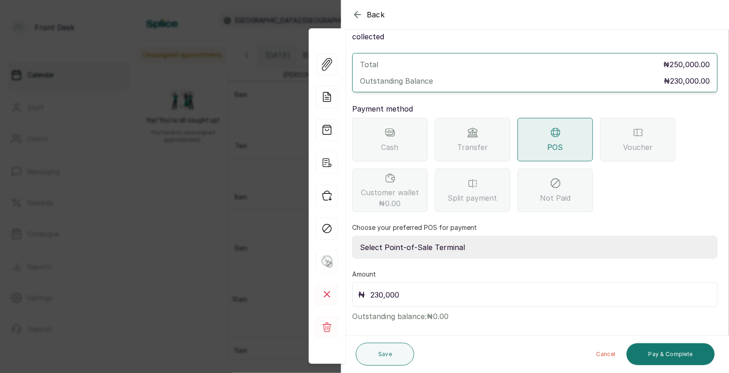
click at [447, 239] on select "Select Point-of-Sale Terminal SKN ANALYTICS MED AESTHETIC LIMITED Fairmoney Mic…" at bounding box center [534, 247] width 365 height 23
select select "43129536-bd7e-4b6d-8e8c-ab2c46322d67"
click at [663, 352] on button "Pay & Complete" at bounding box center [670, 354] width 88 height 22
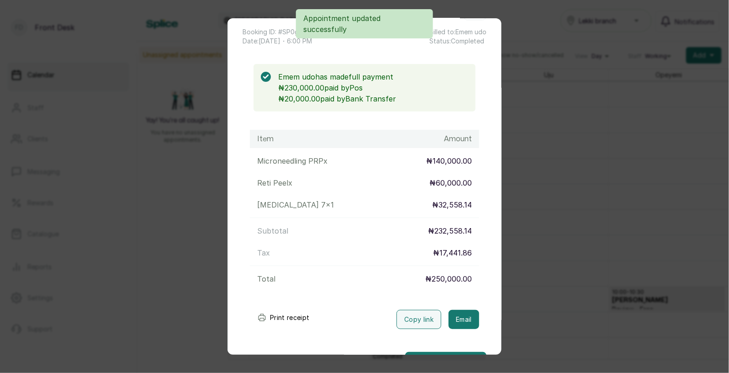
scroll to position [78, 0]
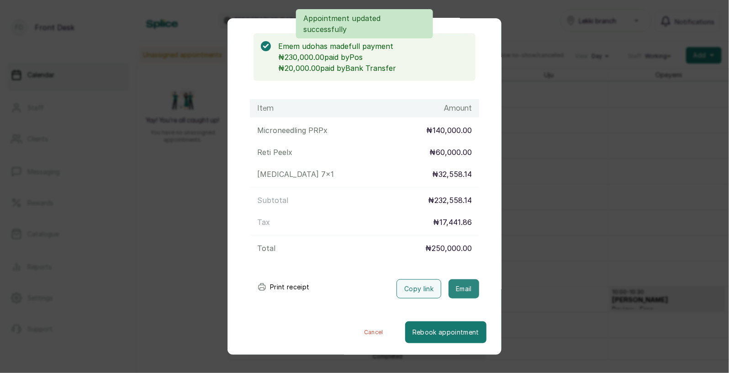
click at [463, 285] on button "Email" at bounding box center [463, 288] width 31 height 19
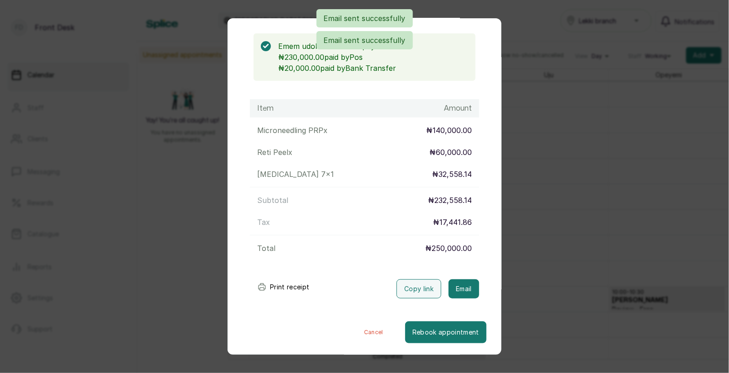
click at [566, 265] on div "Transaction Details Booking ID: # SP0gJTa2 Date: [DATE] ・ 6:00 PM Billed to: Em…" at bounding box center [364, 186] width 729 height 373
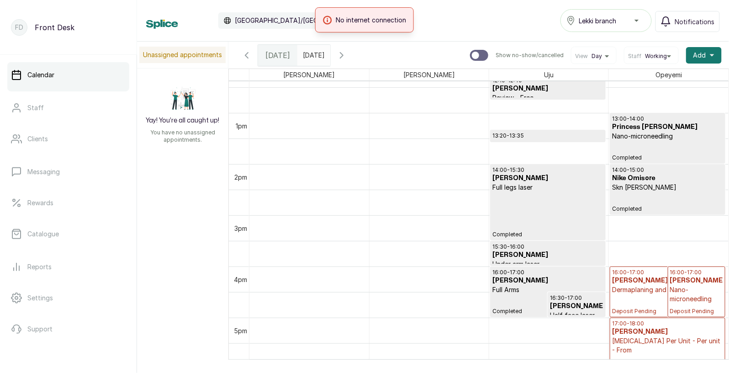
scroll to position [607, 0]
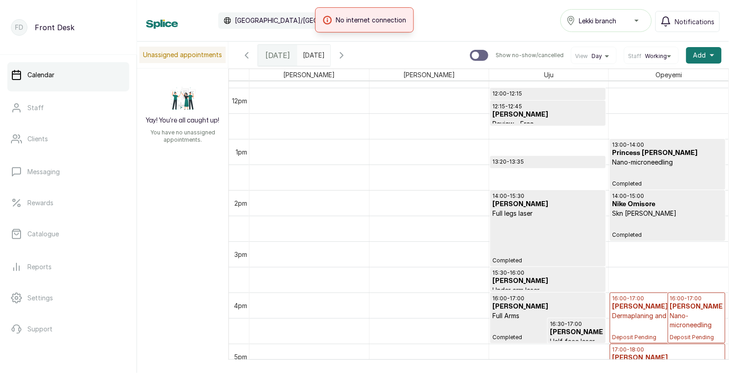
click at [312, 55] on input "text" at bounding box center [305, 53] width 15 height 16
type input "dd/MM/yyyy"
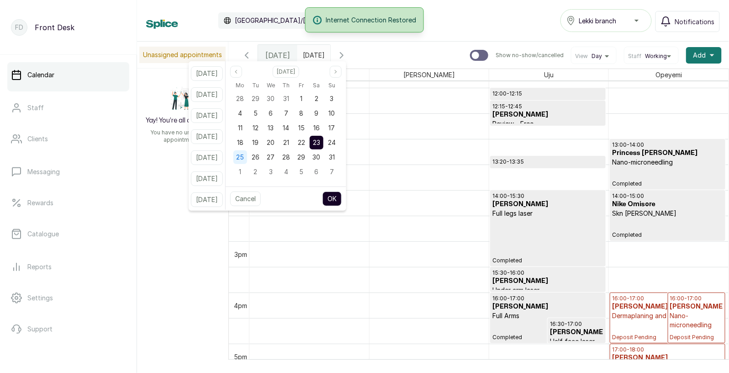
click at [247, 159] on div "25" at bounding box center [240, 157] width 14 height 14
click at [341, 196] on button "OK" at bounding box center [331, 198] width 19 height 15
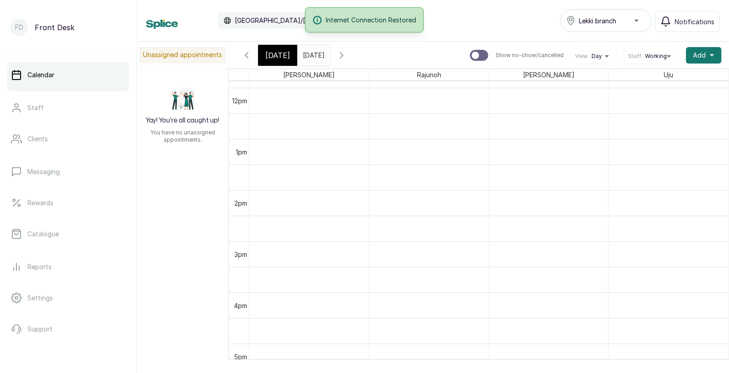
type input "[DATE]"
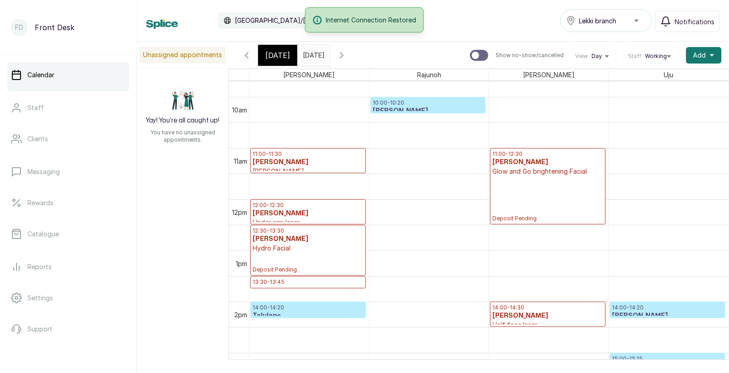
scroll to position [500, 0]
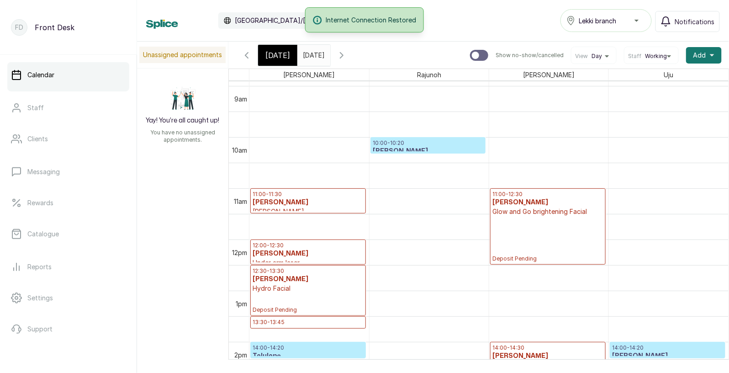
click at [417, 144] on p "10:00 - 10:20" at bounding box center [428, 142] width 111 height 7
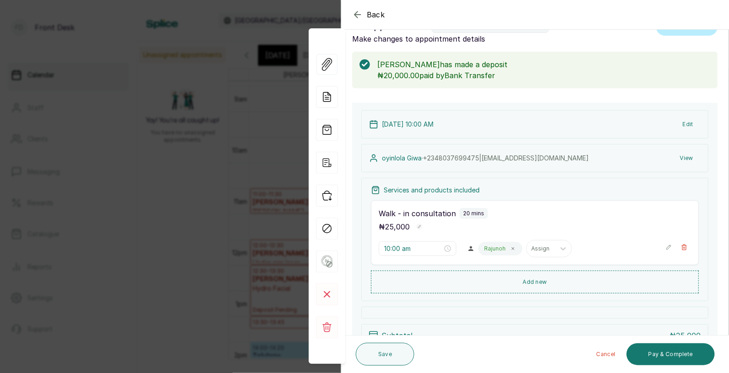
scroll to position [30, 0]
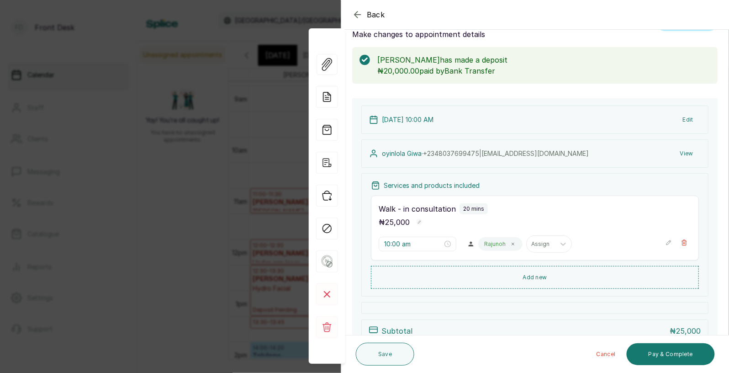
click at [205, 250] on div "Back Appointment Details Edit appointment 🚶 Walk-in (booked by Front Desk) Make…" at bounding box center [364, 186] width 729 height 373
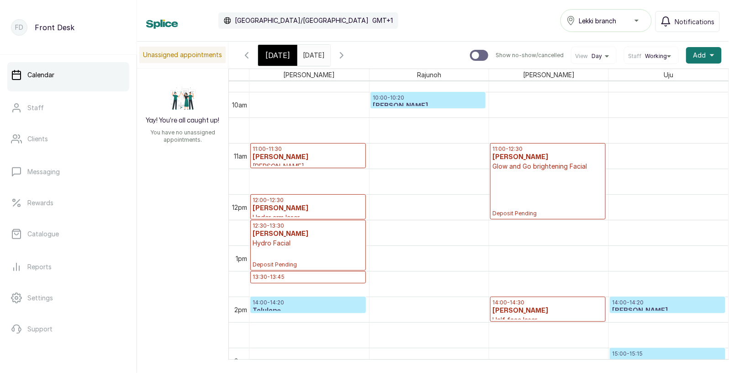
scroll to position [544, 0]
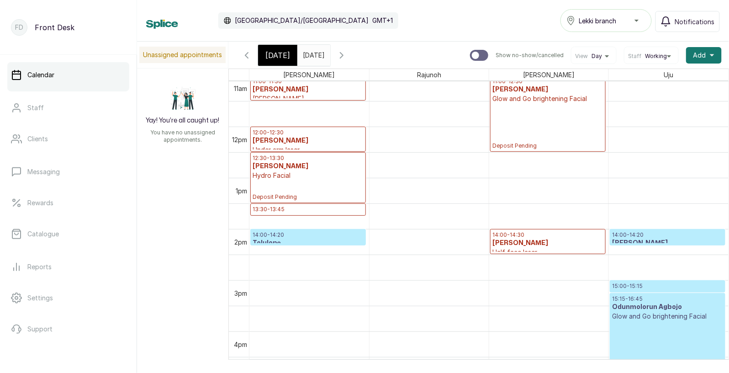
click at [292, 236] on p "14:00 - 14:20" at bounding box center [307, 234] width 111 height 7
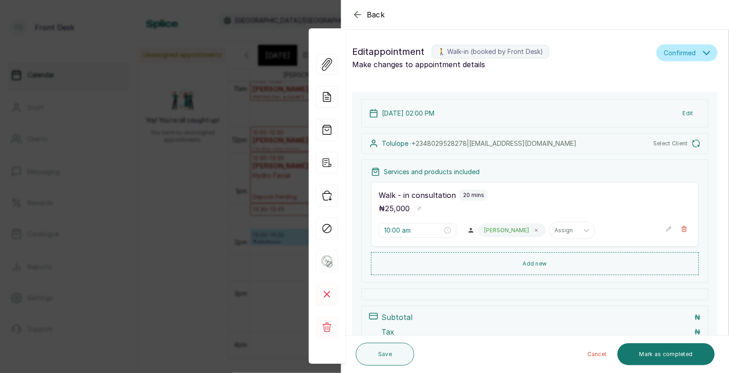
type input "2:00 pm"
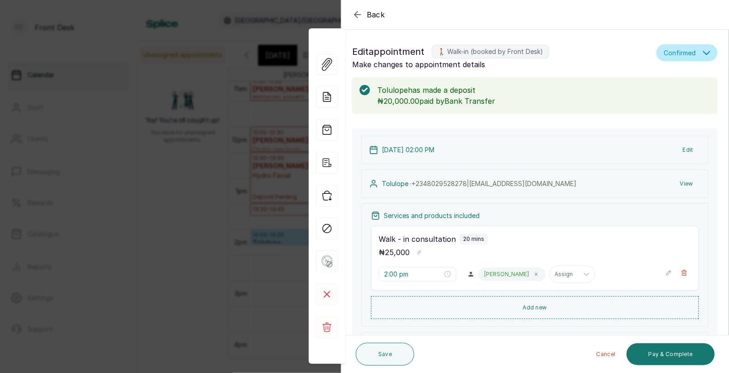
click at [228, 209] on div "Back Appointment Details Edit appointment 🚶 Walk-in (booked by Front Desk) Make…" at bounding box center [364, 186] width 729 height 373
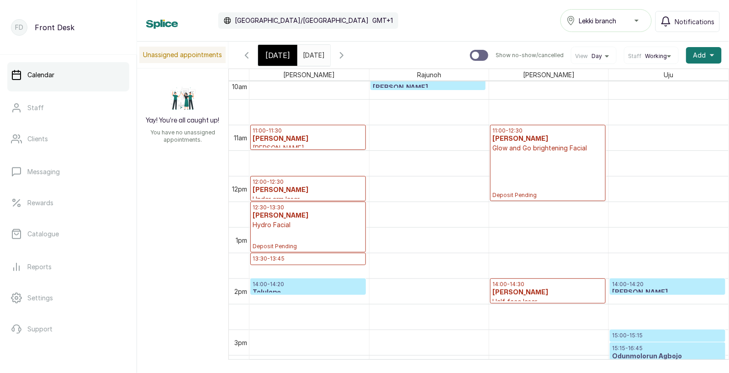
scroll to position [539, 0]
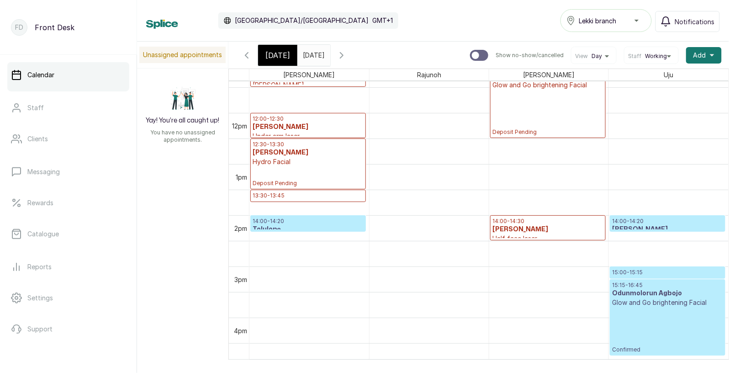
click at [647, 227] on h3 "[PERSON_NAME]" at bounding box center [667, 229] width 111 height 9
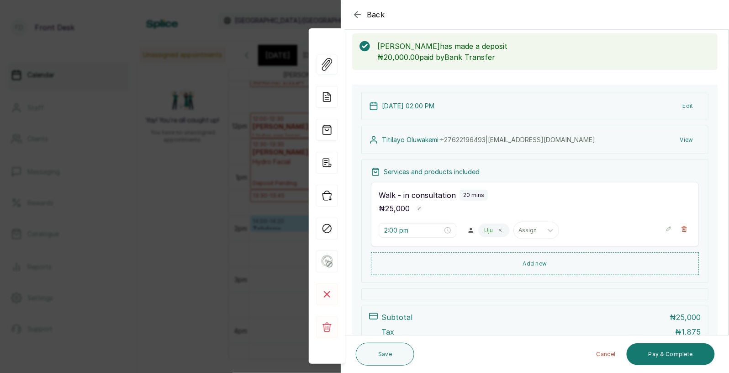
scroll to position [48, 0]
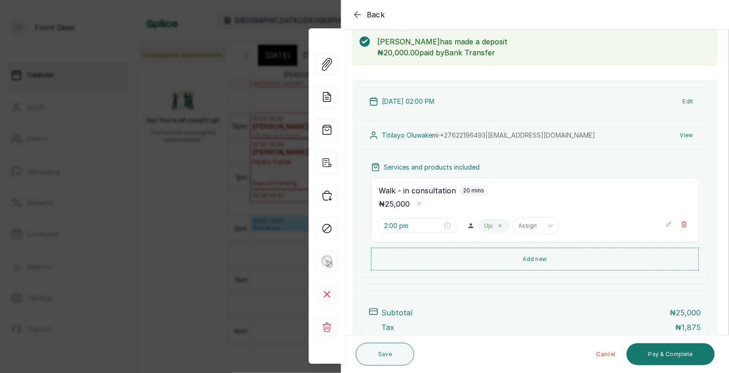
click at [681, 137] on button "View" at bounding box center [686, 135] width 28 height 16
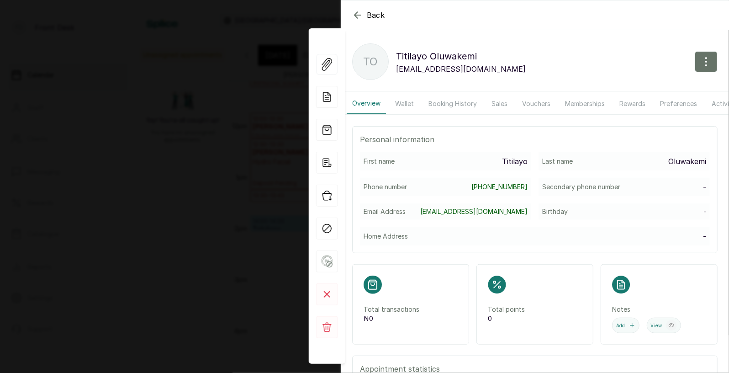
click at [444, 100] on button "Booking History" at bounding box center [452, 103] width 59 height 21
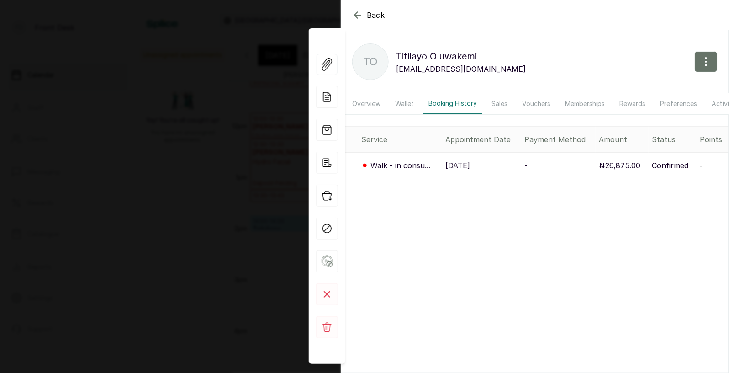
click at [462, 165] on p "[DATE]" at bounding box center [458, 165] width 25 height 11
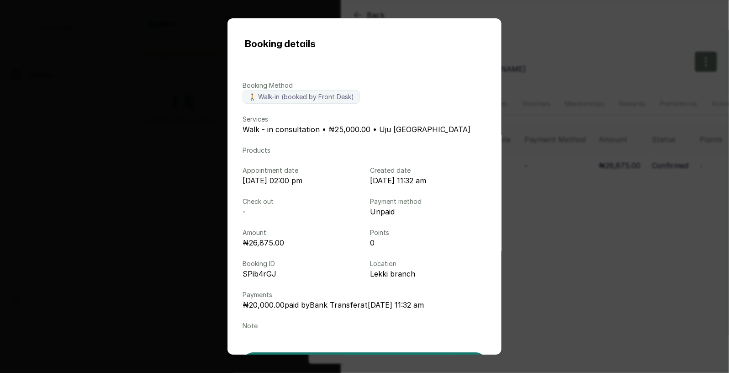
click at [539, 197] on div "Booking details Booking Method 🚶 Walk-in (booked by Front Desk) Services Walk -…" at bounding box center [364, 186] width 729 height 373
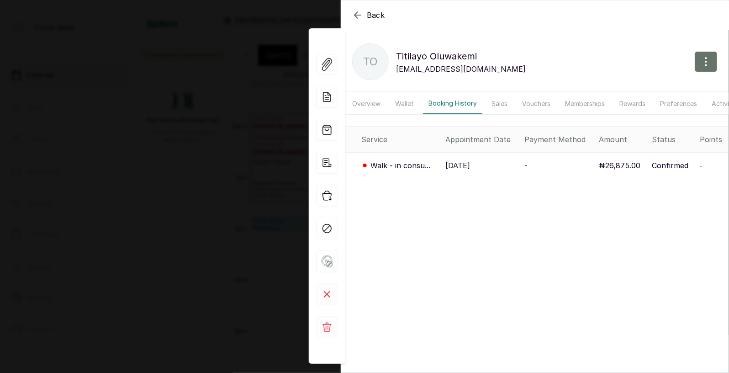
click at [242, 213] on div "Back [PERSON_NAME] TO [PERSON_NAME] [EMAIL_ADDRESS][DOMAIN_NAME] Overview Walle…" at bounding box center [364, 186] width 729 height 373
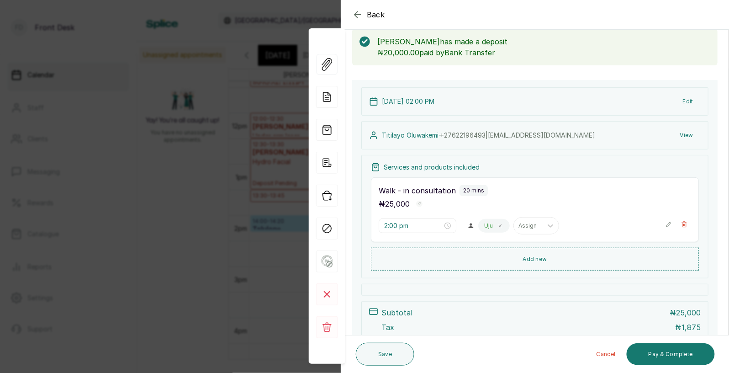
click at [200, 202] on div "Back Appointment Details Edit appointment 🚶 Walk-in (booked by Front Desk) Make…" at bounding box center [364, 186] width 729 height 373
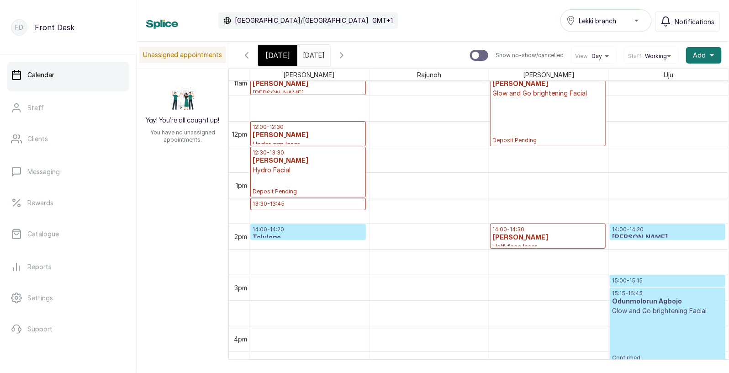
scroll to position [567, 0]
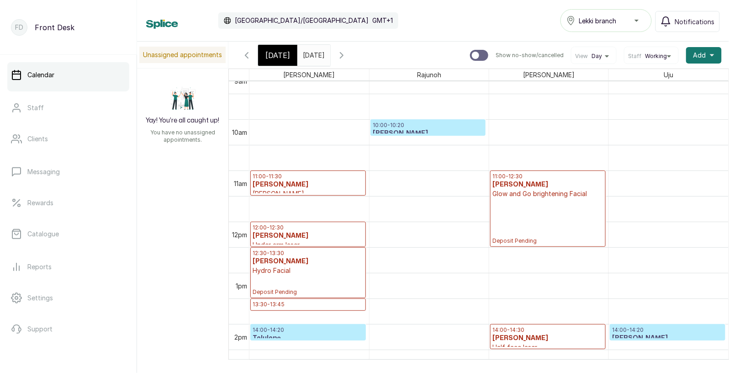
click at [411, 129] on h3 "[PERSON_NAME]" at bounding box center [428, 133] width 111 height 9
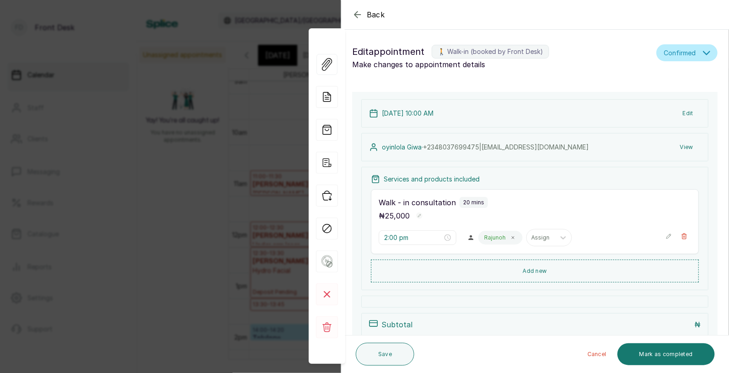
type input "10:00 am"
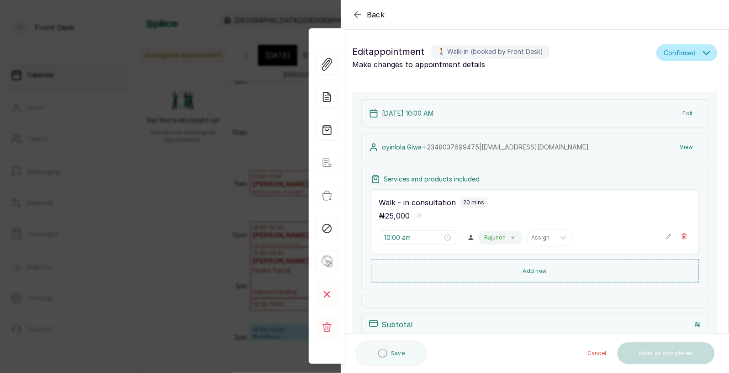
click at [688, 148] on button "View" at bounding box center [686, 147] width 28 height 16
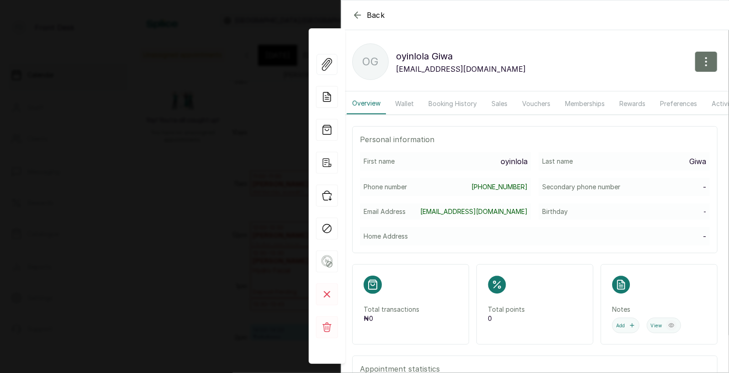
click at [457, 105] on button "Booking History" at bounding box center [452, 103] width 59 height 21
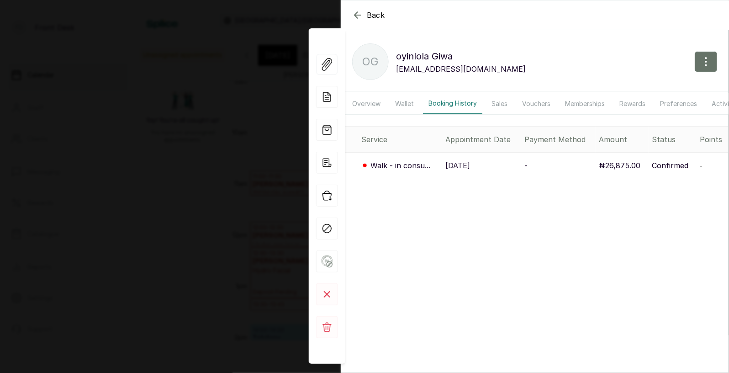
click at [469, 164] on p "[DATE]" at bounding box center [458, 165] width 25 height 11
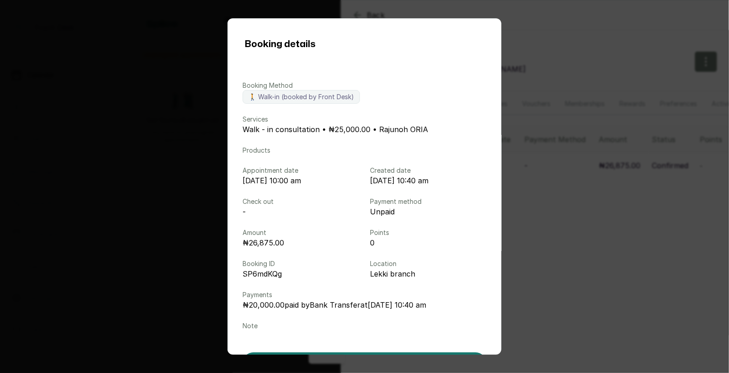
click at [565, 186] on div "Booking details Booking Method 🚶 Walk-in (booked by Front Desk) Services Walk -…" at bounding box center [364, 186] width 729 height 373
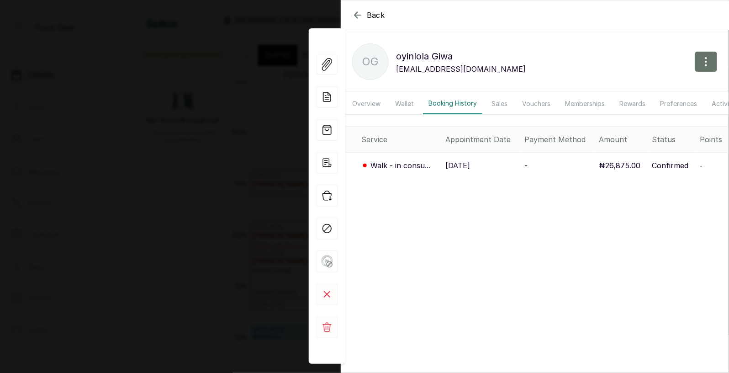
click at [226, 232] on div "Back [PERSON_NAME] oG [PERSON_NAME] [EMAIL_ADDRESS][DOMAIN_NAME] Overview Walle…" at bounding box center [364, 186] width 729 height 373
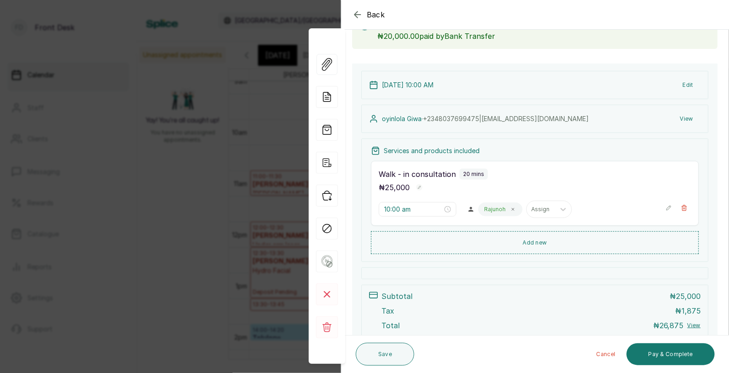
click at [221, 281] on div "Back Appointment Details Edit appointment 🚶 Walk-in (booked by Front Desk) Make…" at bounding box center [364, 186] width 729 height 373
